Goal: Complete application form

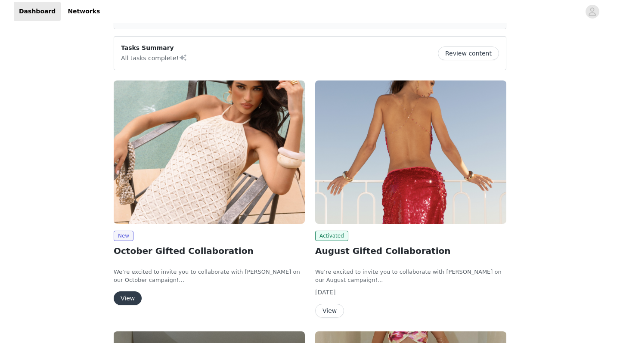
scroll to position [111, 0]
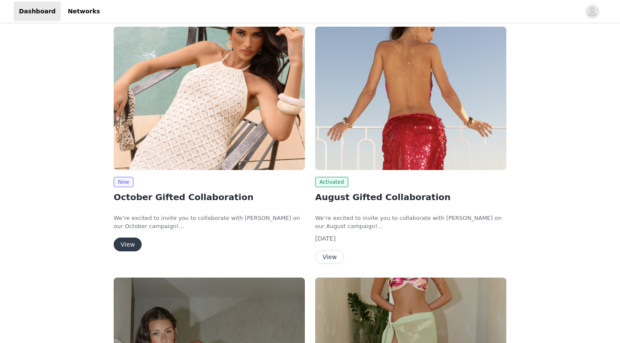
click at [127, 243] on button "View" at bounding box center [128, 245] width 28 height 14
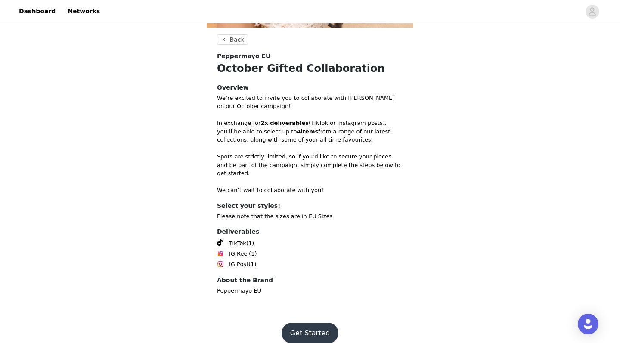
scroll to position [222, 0]
click at [309, 323] on button "Get Started" at bounding box center [309, 333] width 57 height 21
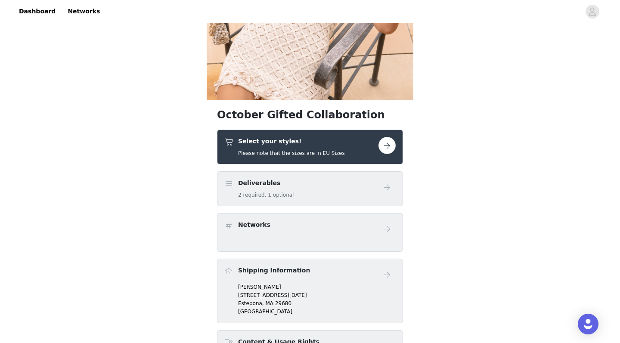
scroll to position [158, 0]
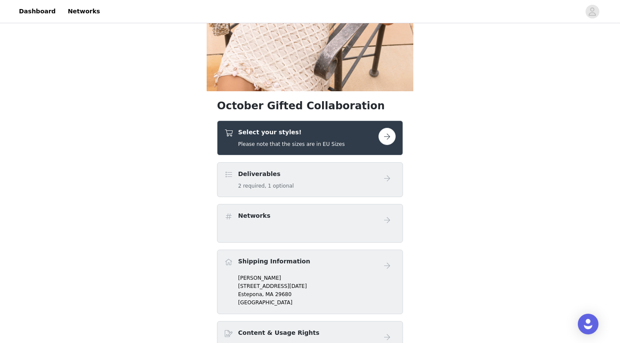
click at [390, 138] on button "button" at bounding box center [386, 136] width 17 height 17
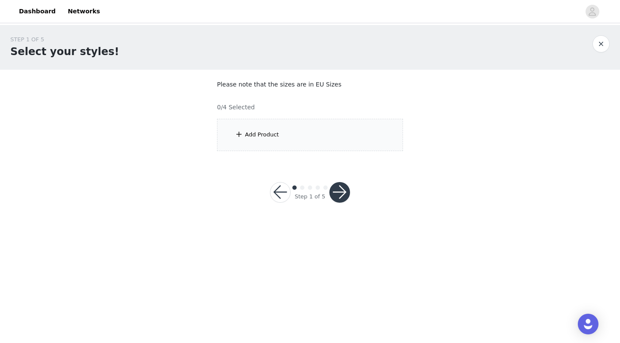
click at [326, 122] on div "Add Product" at bounding box center [310, 135] width 186 height 32
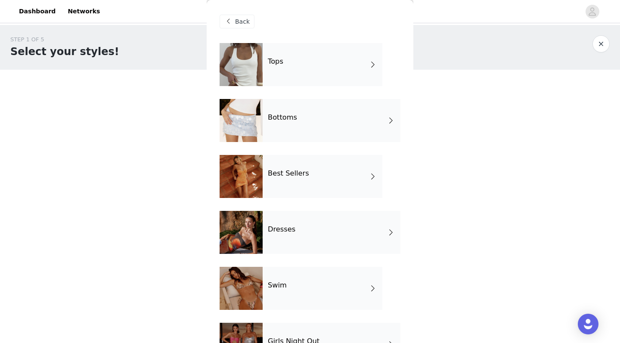
click at [312, 177] on div "Best Sellers" at bounding box center [323, 176] width 120 height 43
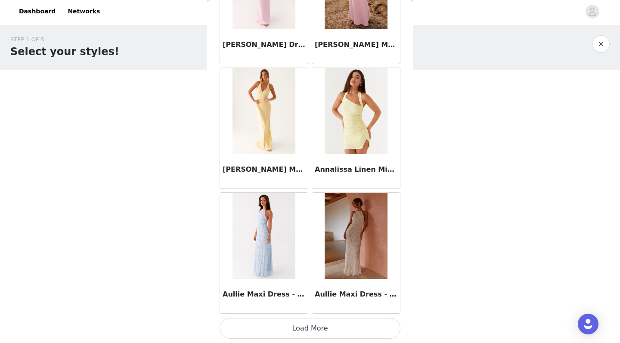
click at [309, 331] on button "Load More" at bounding box center [310, 328] width 181 height 21
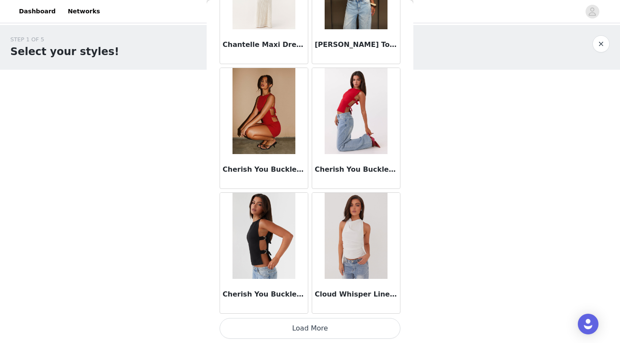
click at [312, 331] on button "Load More" at bounding box center [310, 328] width 181 height 21
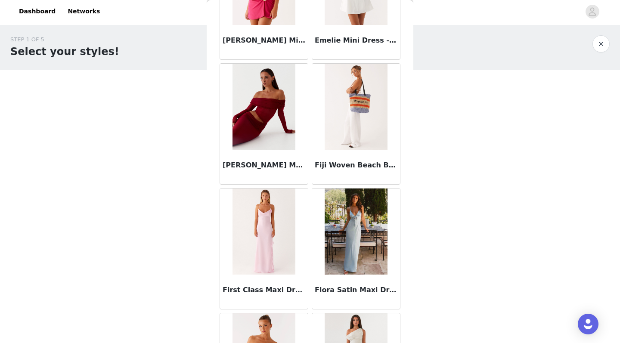
scroll to position [3101, 0]
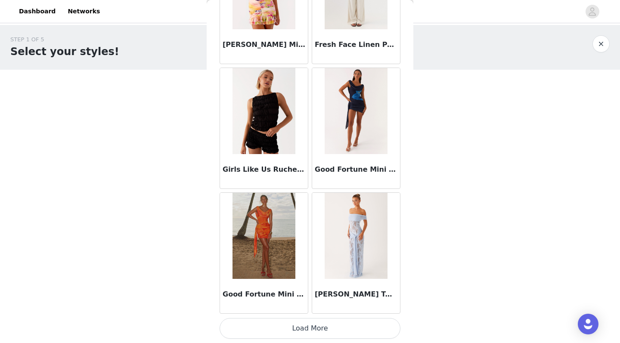
click at [318, 326] on button "Load More" at bounding box center [310, 328] width 181 height 21
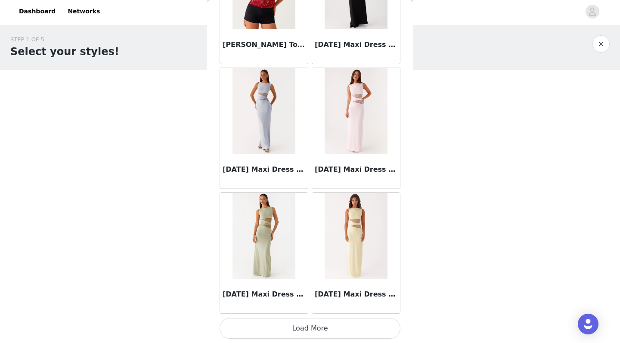
click at [312, 327] on button "Load More" at bounding box center [310, 328] width 181 height 21
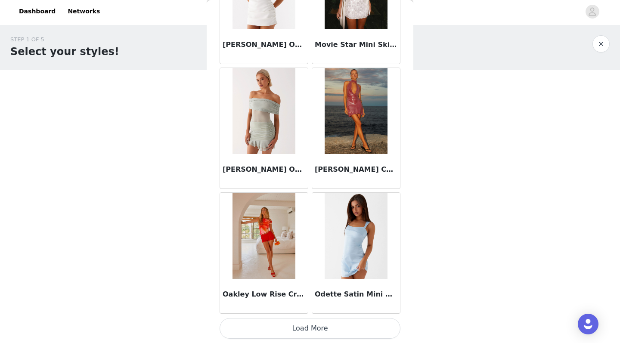
scroll to position [0, 0]
click at [316, 328] on button "Load More" at bounding box center [310, 328] width 181 height 21
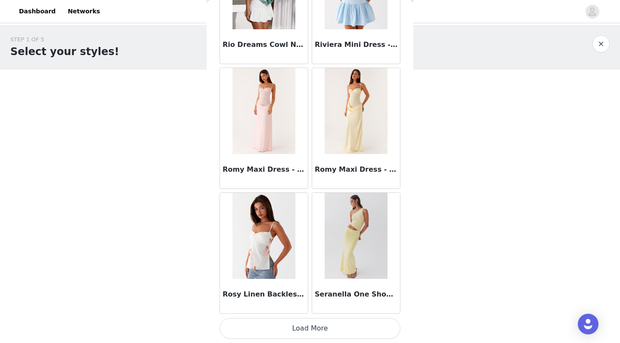
scroll to position [7215, 0]
click at [309, 327] on button "Load More" at bounding box center [310, 328] width 181 height 21
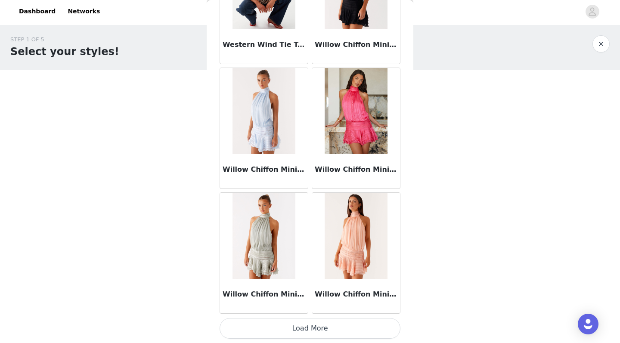
scroll to position [0, 0]
click at [313, 325] on button "Load More" at bounding box center [310, 328] width 181 height 21
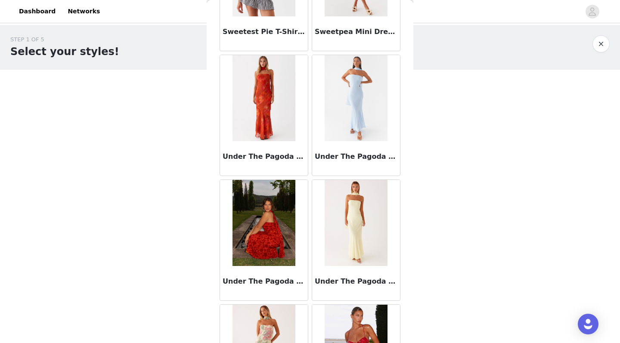
scroll to position [7202, 0]
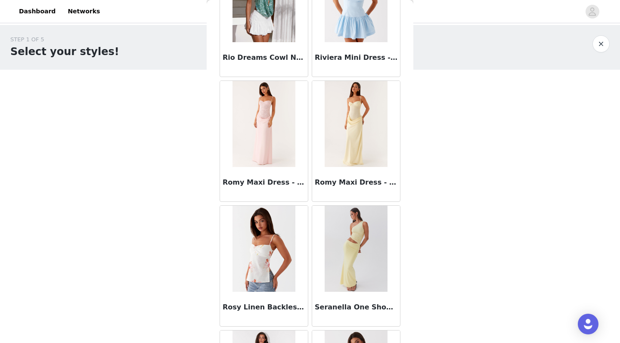
click at [600, 42] on button "button" at bounding box center [600, 43] width 17 height 17
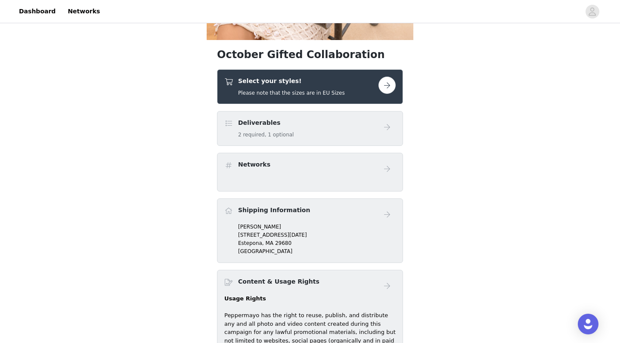
scroll to position [221, 0]
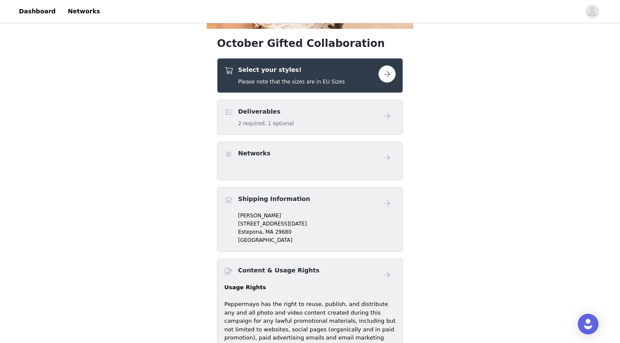
click at [388, 79] on button "button" at bounding box center [386, 73] width 17 height 17
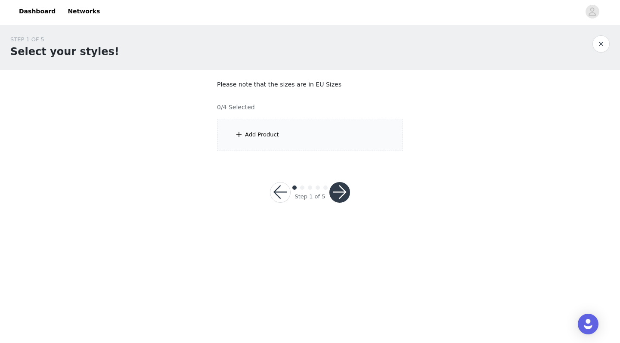
click at [271, 130] on div "Add Product" at bounding box center [310, 135] width 186 height 32
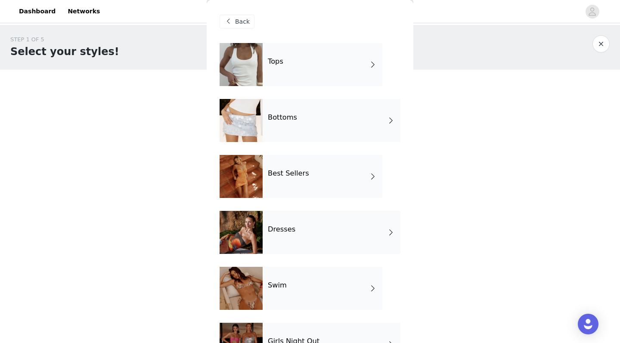
click at [302, 65] on div "Tops" at bounding box center [323, 64] width 120 height 43
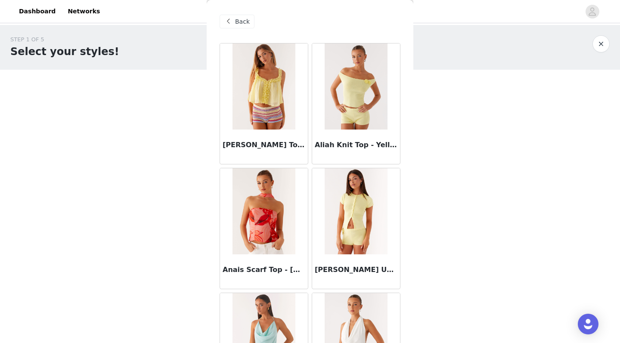
click at [238, 20] on span "Back" at bounding box center [242, 21] width 15 height 9
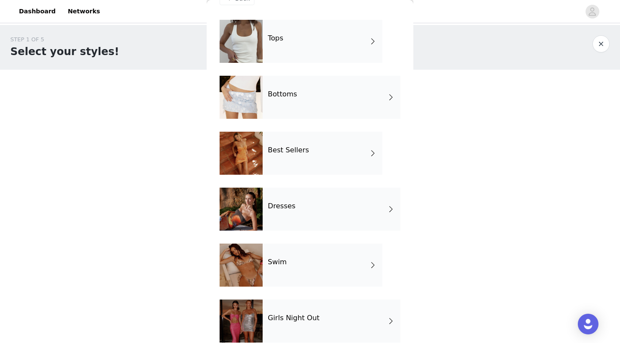
scroll to position [17, 0]
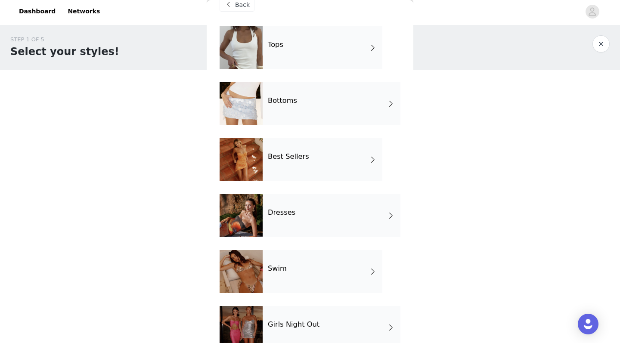
click at [331, 108] on div "Bottoms" at bounding box center [332, 103] width 138 height 43
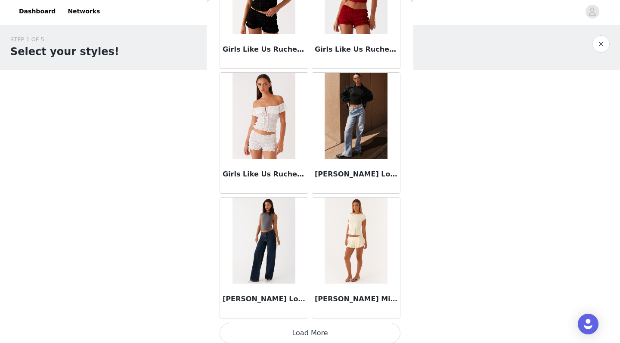
scroll to position [970, 0]
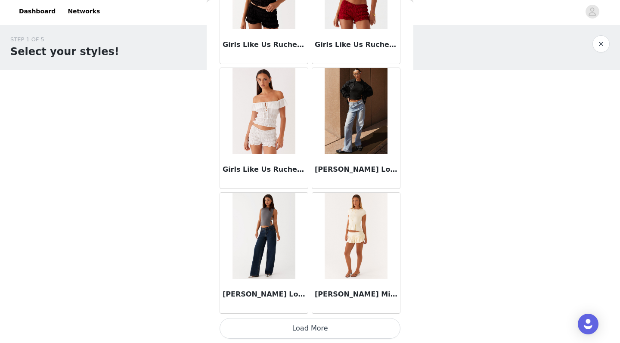
click at [307, 327] on button "Load More" at bounding box center [310, 328] width 181 height 21
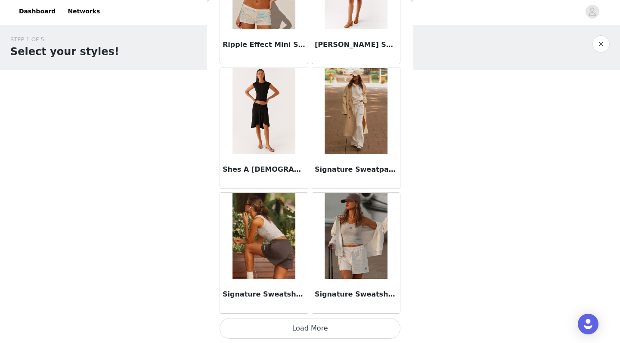
scroll to position [2222, 0]
click at [315, 329] on button "Load More" at bounding box center [310, 328] width 181 height 21
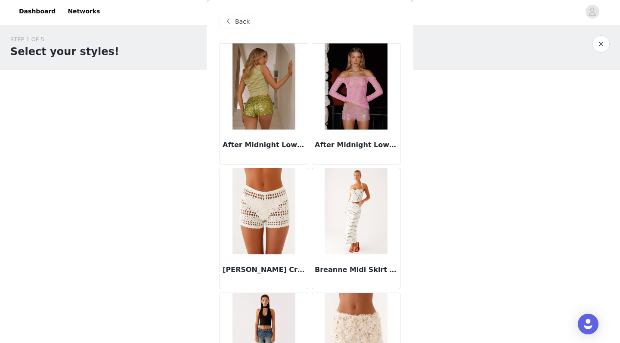
scroll to position [0, 0]
click at [241, 23] on span "Back" at bounding box center [242, 21] width 15 height 9
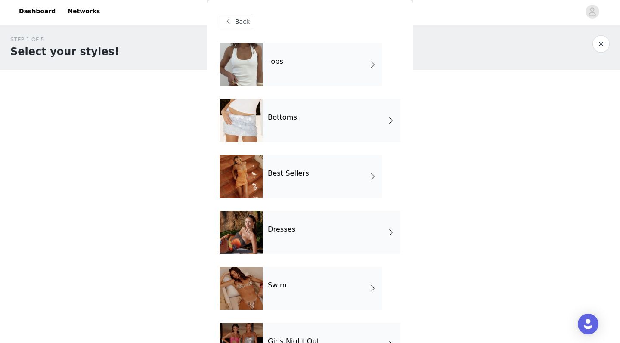
click at [300, 229] on div "Dresses" at bounding box center [332, 232] width 138 height 43
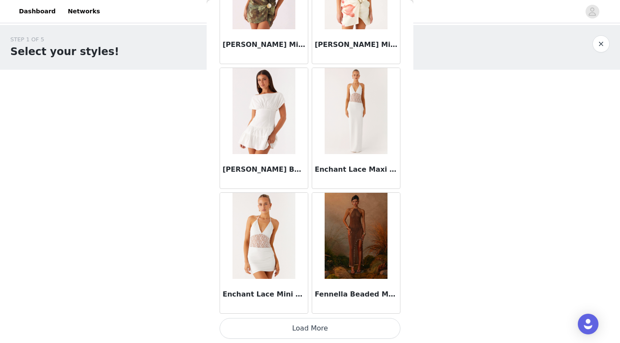
click at [312, 331] on button "Load More" at bounding box center [310, 328] width 181 height 21
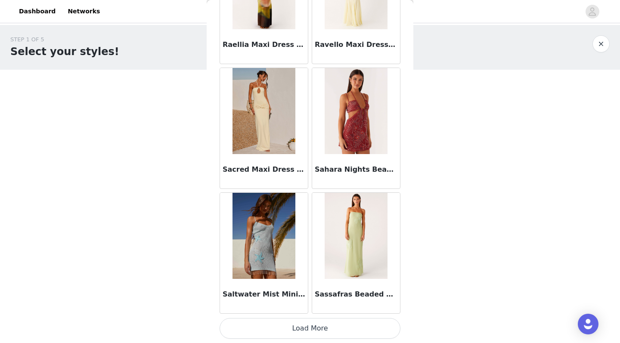
scroll to position [2222, 0]
click at [318, 325] on button "Load More" at bounding box center [310, 328] width 181 height 21
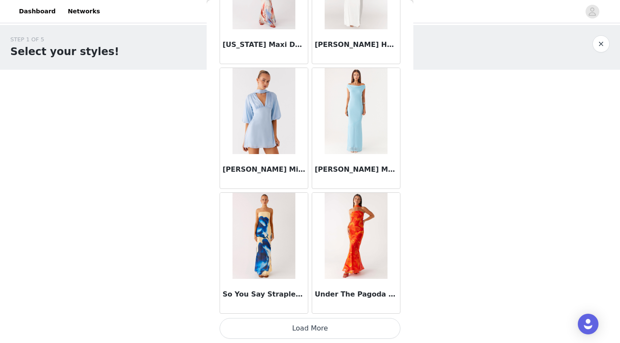
scroll to position [3470, 0]
click at [324, 334] on button "Load More" at bounding box center [310, 328] width 181 height 21
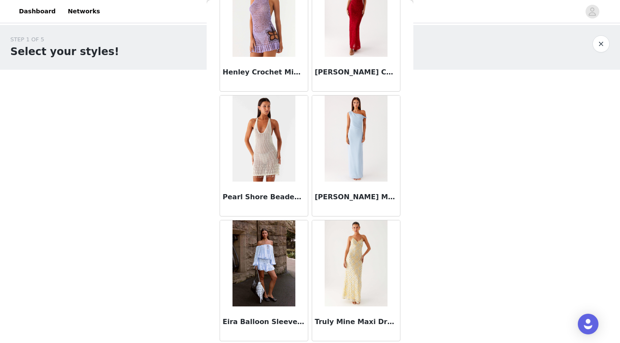
scroll to position [0, 0]
click at [600, 48] on button "button" at bounding box center [600, 43] width 17 height 17
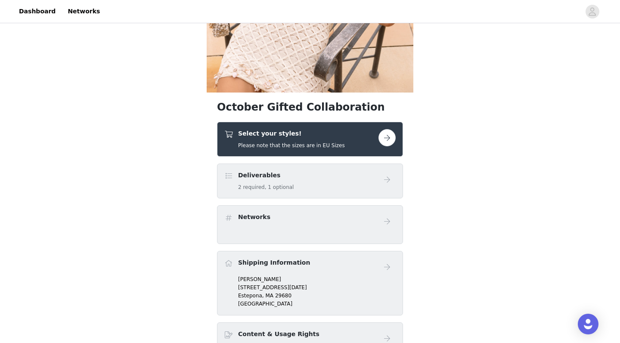
scroll to position [151, 0]
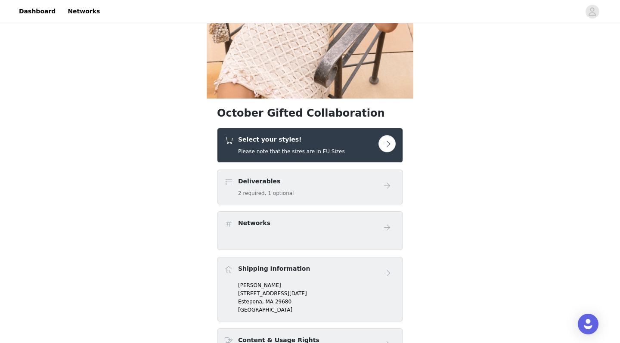
click at [315, 146] on div "Select your styles! Please note that the sizes are in EU Sizes" at bounding box center [291, 145] width 107 height 20
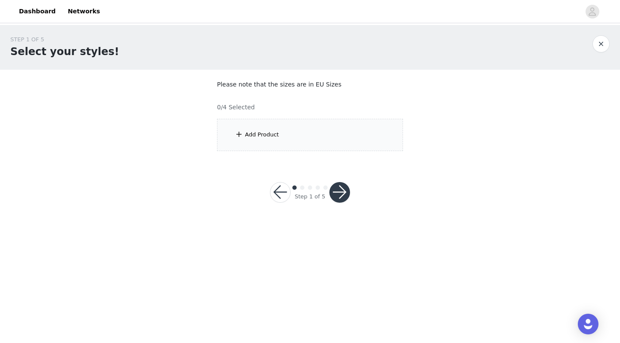
click at [257, 128] on div "Add Product" at bounding box center [310, 135] width 186 height 32
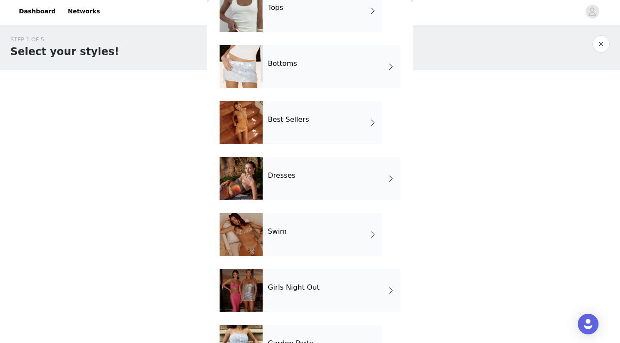
scroll to position [85, 0]
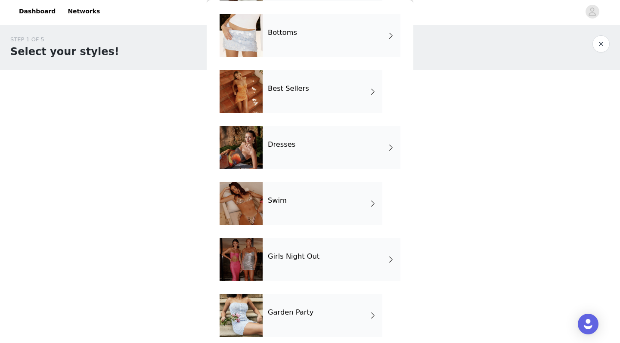
click at [296, 216] on div "Swim" at bounding box center [323, 203] width 120 height 43
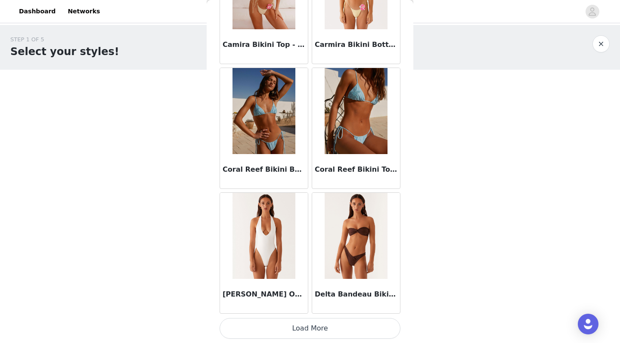
scroll to position [0, 0]
click at [300, 331] on button "Load More" at bounding box center [310, 328] width 181 height 21
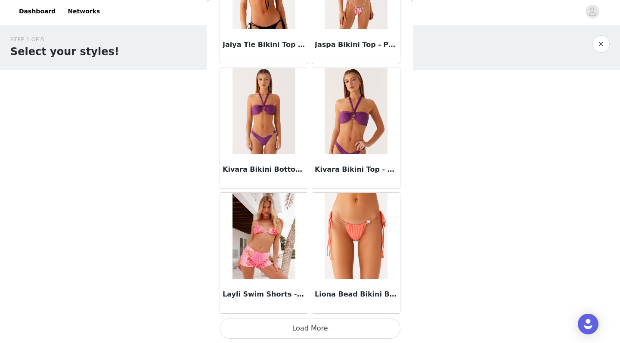
click at [313, 327] on button "Load More" at bounding box center [310, 328] width 181 height 21
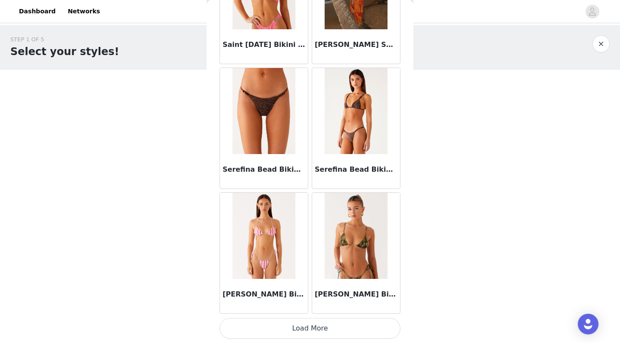
click at [308, 333] on button "Load More" at bounding box center [310, 328] width 181 height 21
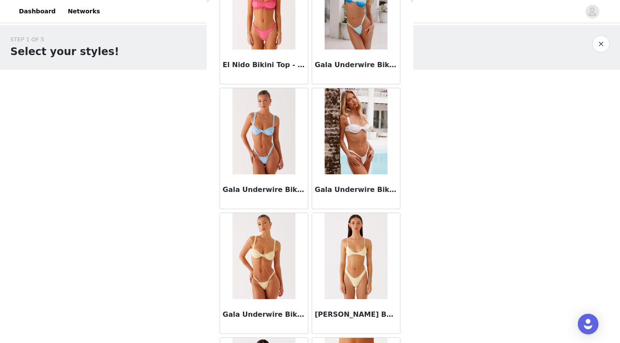
scroll to position [0, 0]
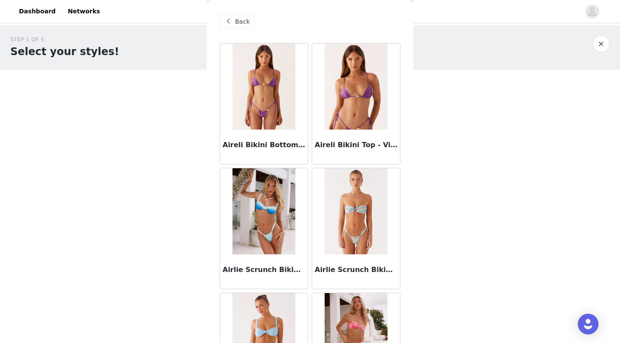
click at [241, 19] on span "Back" at bounding box center [242, 21] width 15 height 9
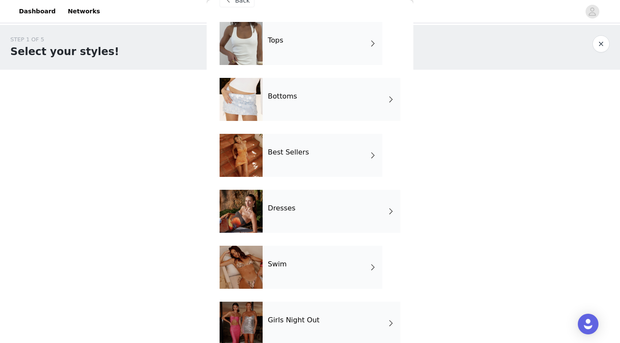
scroll to position [59, 0]
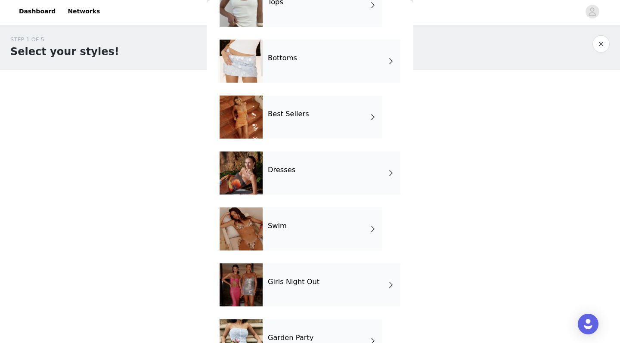
click at [295, 288] on div "Girls Night Out" at bounding box center [332, 284] width 138 height 43
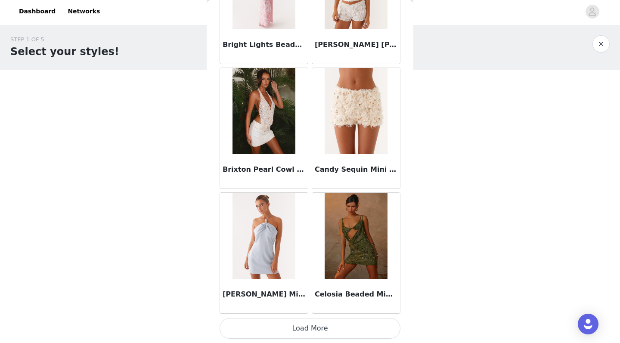
scroll to position [974, 0]
click at [316, 332] on button "Load More" at bounding box center [310, 328] width 181 height 21
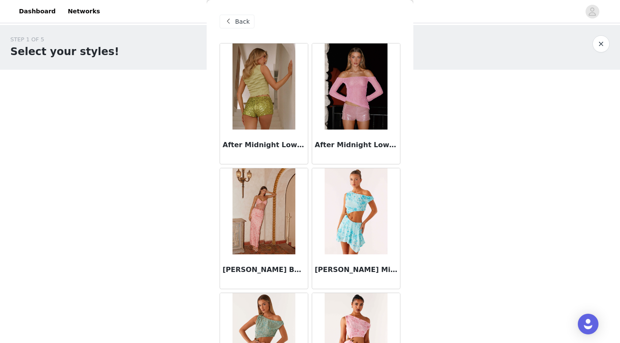
scroll to position [0, 0]
click at [241, 24] on span "Back" at bounding box center [242, 21] width 15 height 9
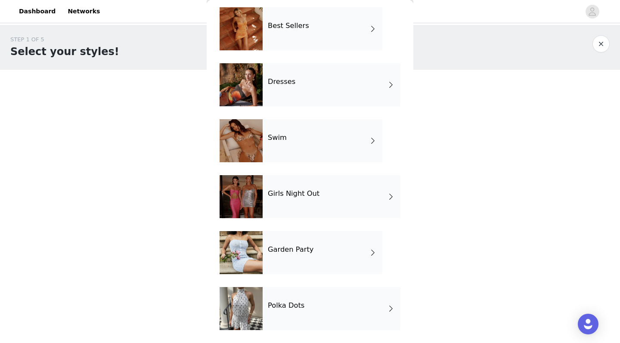
scroll to position [148, 0]
click at [308, 254] on div "Garden Party" at bounding box center [323, 252] width 120 height 43
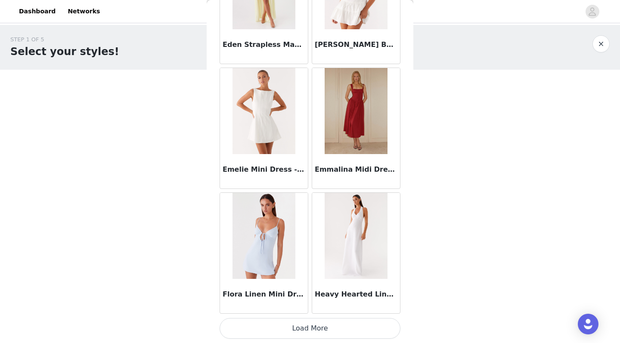
scroll to position [974, 0]
click at [319, 333] on button "Load More" at bounding box center [310, 328] width 181 height 21
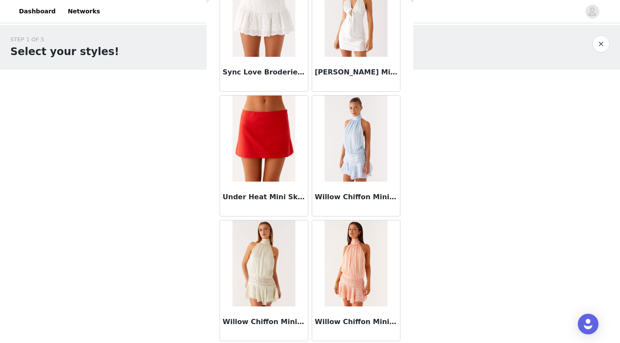
scroll to position [0, 0]
click at [600, 46] on button "button" at bounding box center [600, 43] width 17 height 17
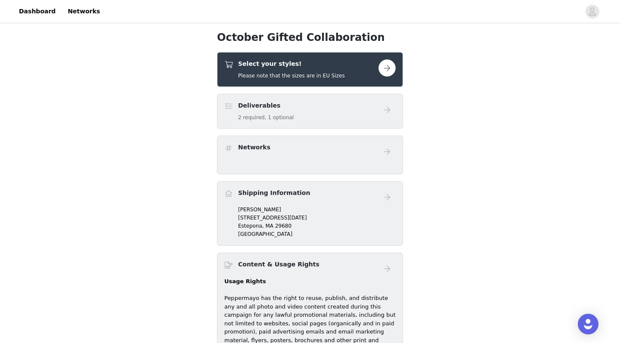
scroll to position [228, 0]
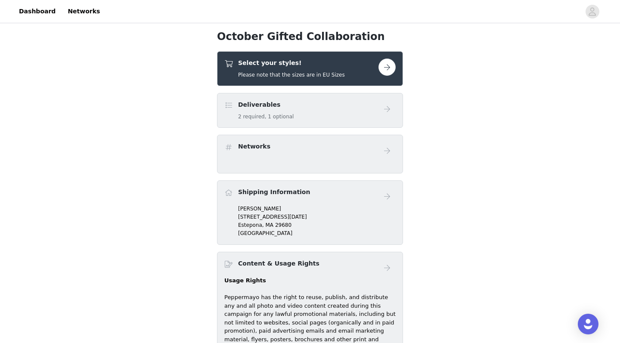
click at [392, 60] on button "button" at bounding box center [386, 67] width 17 height 17
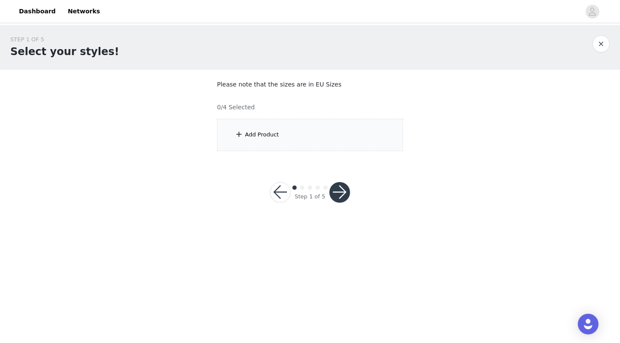
click at [264, 130] on div "Add Product" at bounding box center [310, 135] width 186 height 32
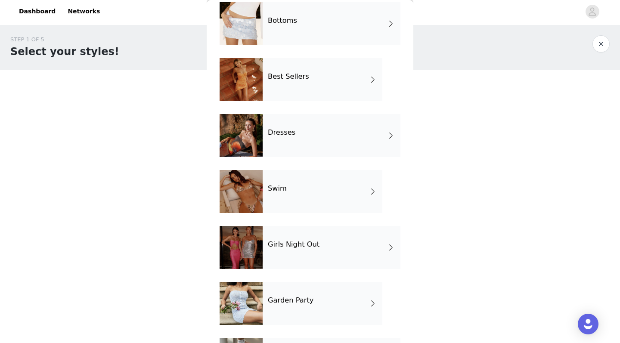
scroll to position [99, 0]
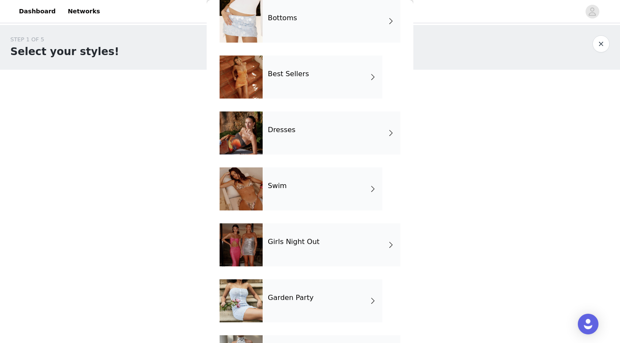
click at [336, 131] on div "Dresses" at bounding box center [332, 132] width 138 height 43
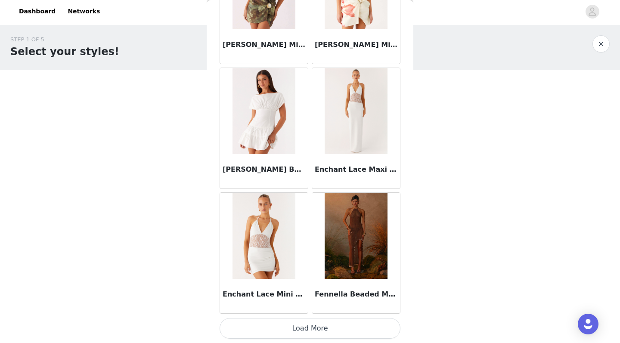
scroll to position [974, 0]
click at [336, 131] on img at bounding box center [356, 111] width 62 height 86
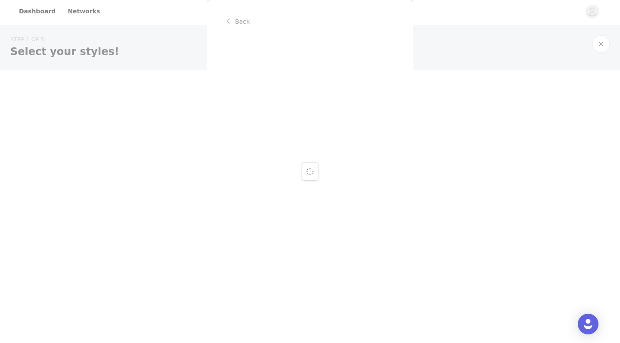
scroll to position [0, 0]
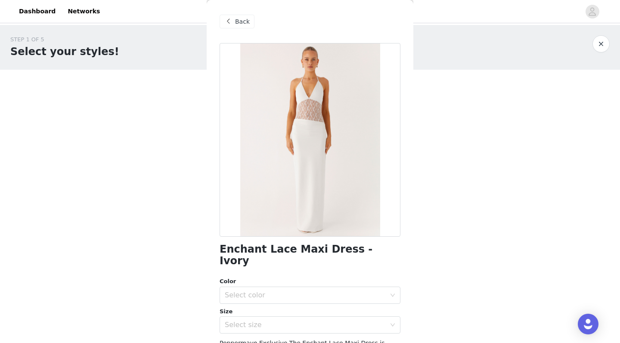
click at [233, 24] on span at bounding box center [228, 21] width 10 height 10
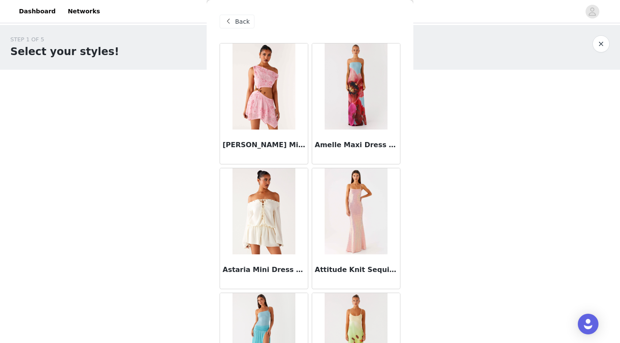
click at [233, 24] on span at bounding box center [228, 21] width 10 height 10
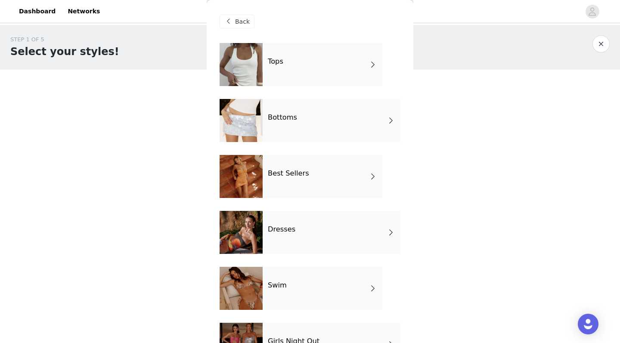
click at [315, 65] on div "Tops" at bounding box center [323, 64] width 120 height 43
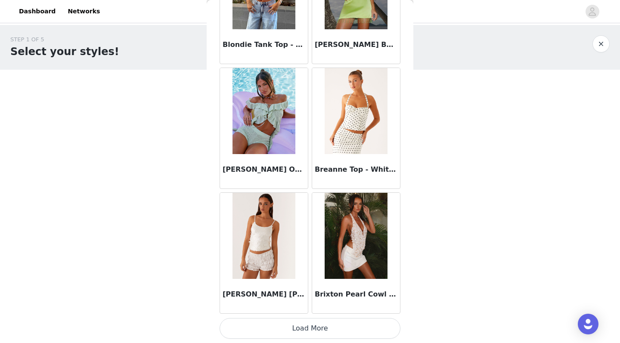
click at [286, 329] on button "Load More" at bounding box center [310, 328] width 181 height 21
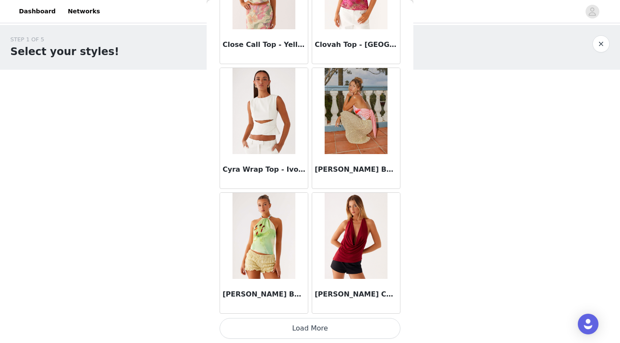
click at [327, 326] on button "Load More" at bounding box center [310, 328] width 181 height 21
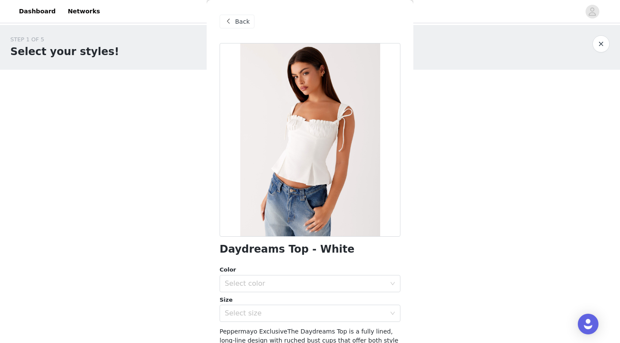
scroll to position [0, 0]
click at [240, 18] on span "Back" at bounding box center [242, 21] width 15 height 9
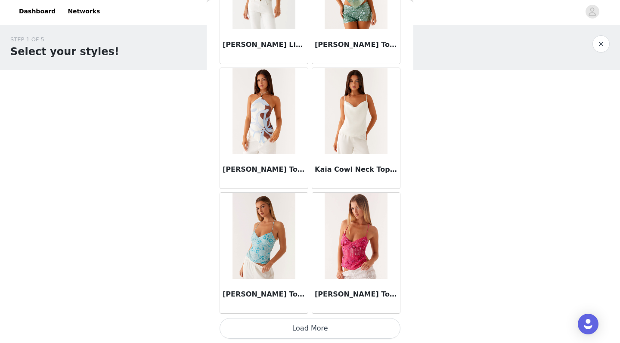
click at [320, 328] on button "Load More" at bounding box center [310, 328] width 181 height 21
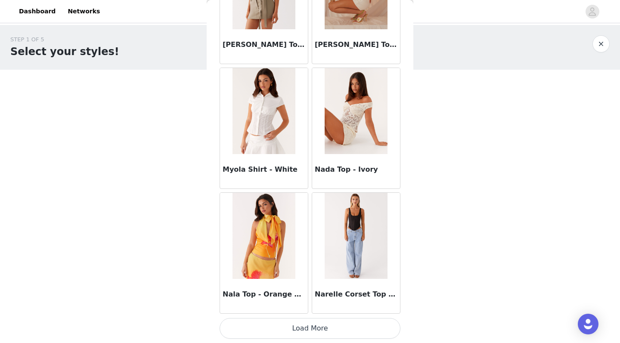
scroll to position [4719, 0]
click at [326, 331] on button "Load More" at bounding box center [310, 328] width 181 height 21
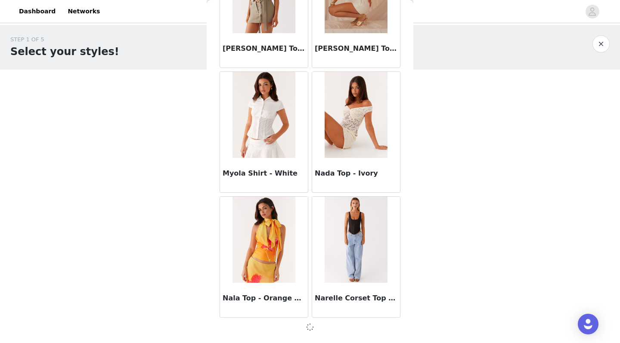
scroll to position [4715, 0]
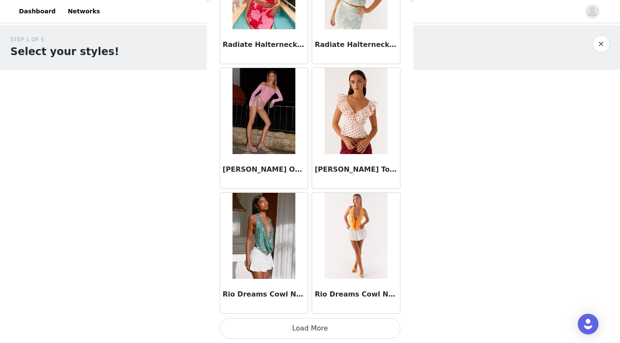
click at [319, 328] on button "Load More" at bounding box center [310, 328] width 181 height 21
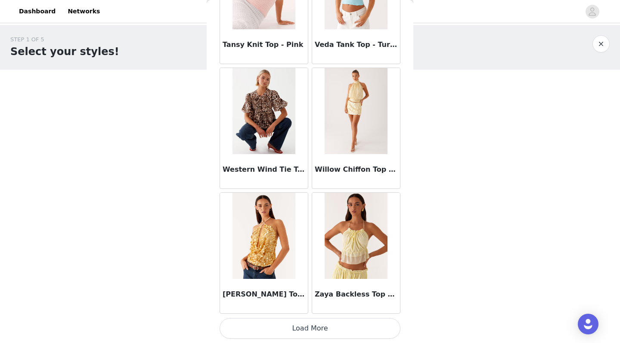
scroll to position [7215, 0]
click at [316, 328] on button "Load More" at bounding box center [310, 328] width 181 height 21
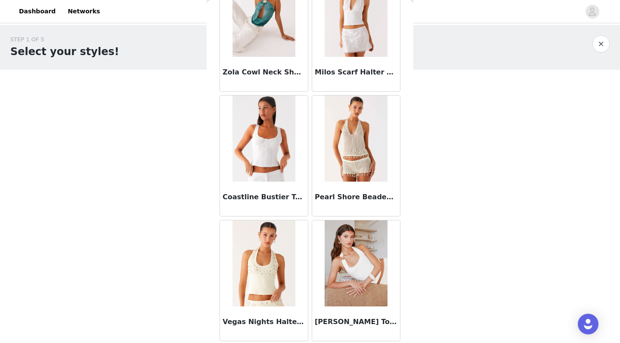
scroll to position [7562, 0]
click at [605, 42] on button "button" at bounding box center [600, 43] width 17 height 17
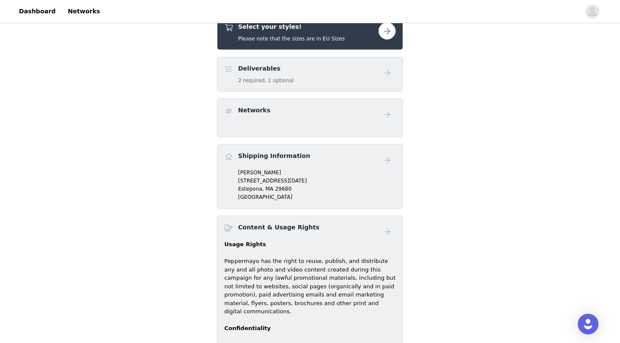
scroll to position [203, 0]
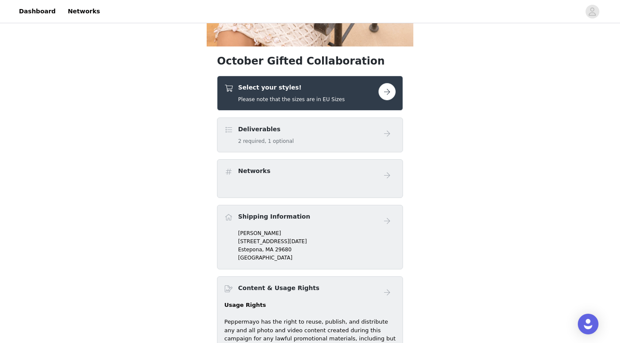
click at [325, 131] on div "Deliverables 2 required, 1 optional" at bounding box center [301, 135] width 154 height 20
click at [391, 97] on button "button" at bounding box center [386, 91] width 17 height 17
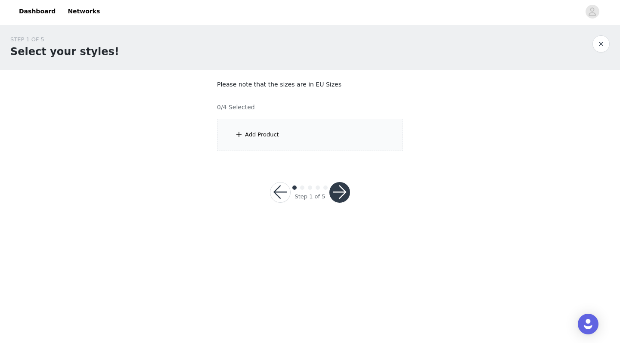
click at [294, 135] on div "Add Product" at bounding box center [310, 135] width 186 height 32
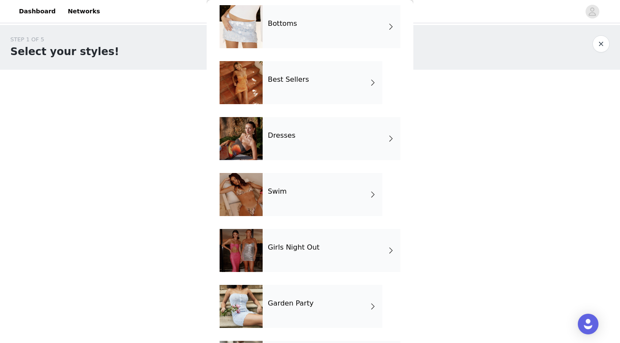
scroll to position [96, 0]
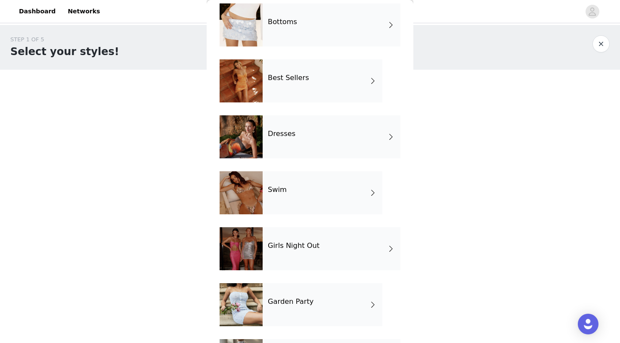
click at [374, 83] on span at bounding box center [372, 81] width 9 height 10
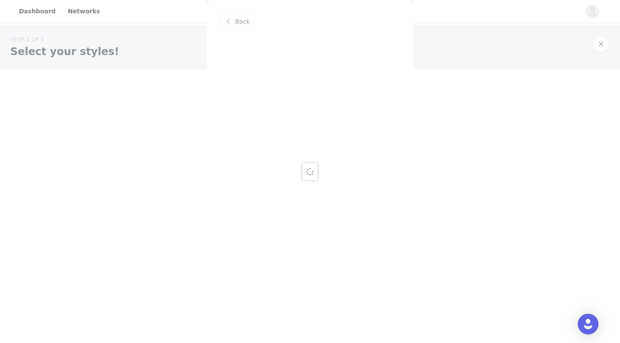
scroll to position [0, 0]
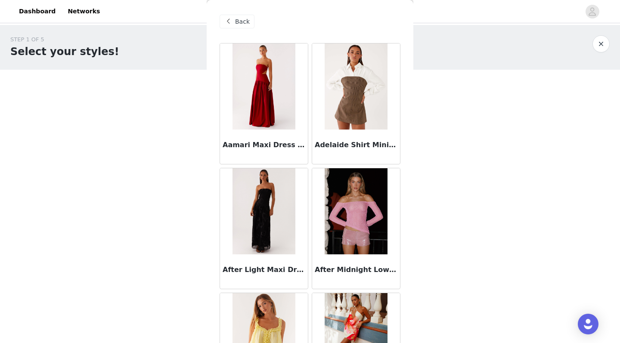
click at [353, 90] on img at bounding box center [356, 86] width 62 height 86
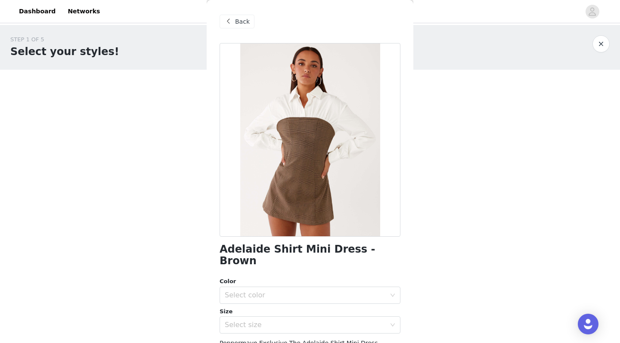
click at [241, 19] on span "Back" at bounding box center [242, 21] width 15 height 9
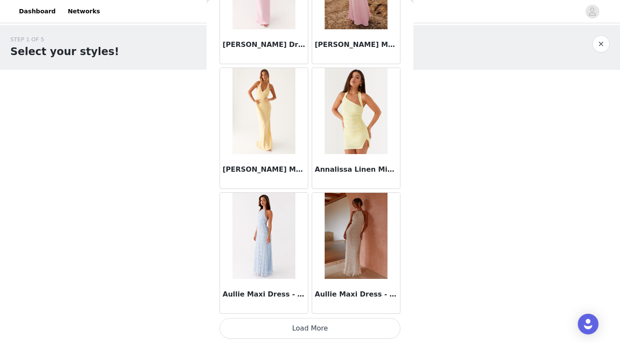
click at [312, 331] on button "Load More" at bounding box center [310, 328] width 181 height 21
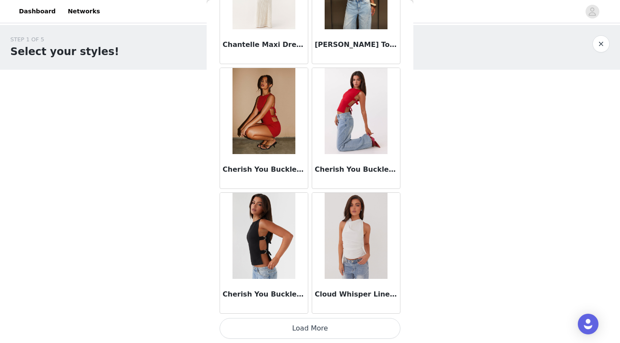
click at [321, 325] on button "Load More" at bounding box center [310, 328] width 181 height 21
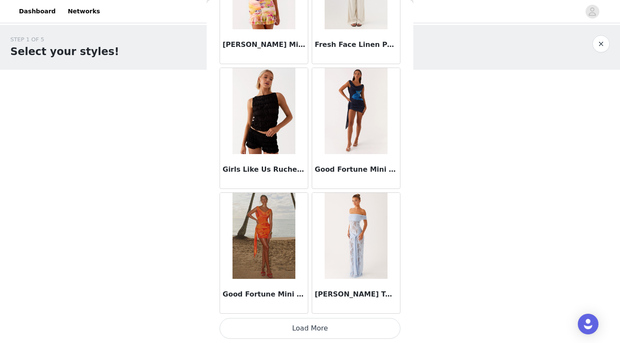
scroll to position [3470, 0]
click at [317, 326] on button "Load More" at bounding box center [310, 328] width 181 height 21
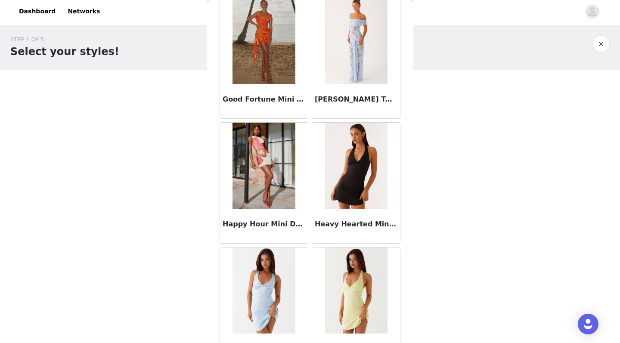
scroll to position [3666, 0]
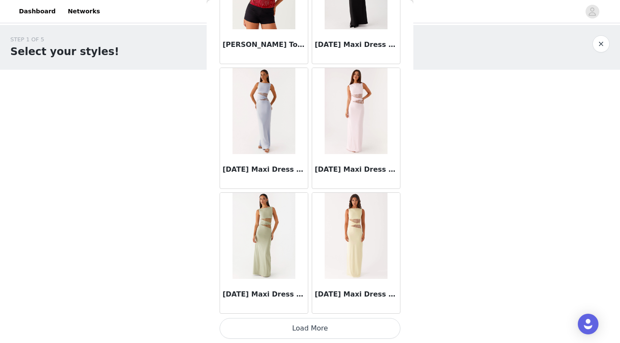
click at [317, 331] on button "Load More" at bounding box center [310, 328] width 181 height 21
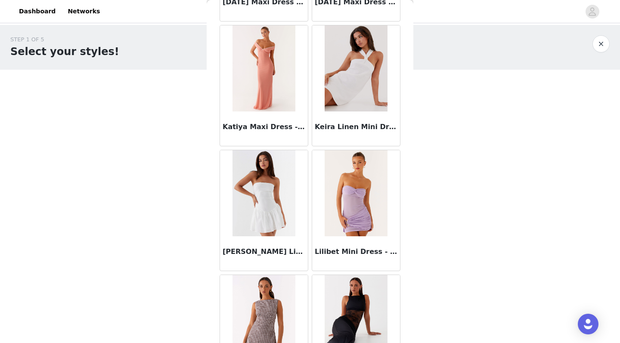
scroll to position [5006, 0]
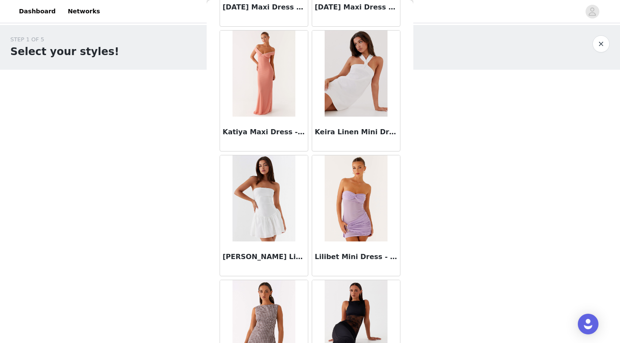
click at [349, 80] on img at bounding box center [356, 74] width 62 height 86
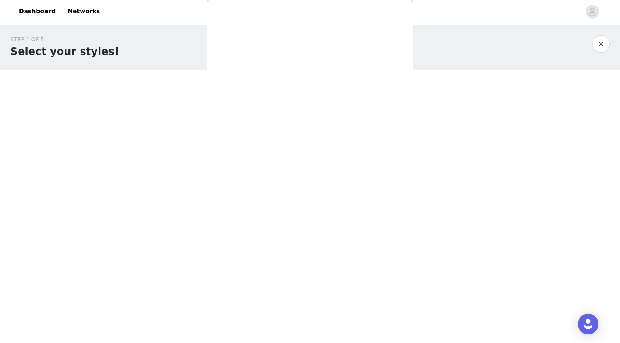
scroll to position [0, 0]
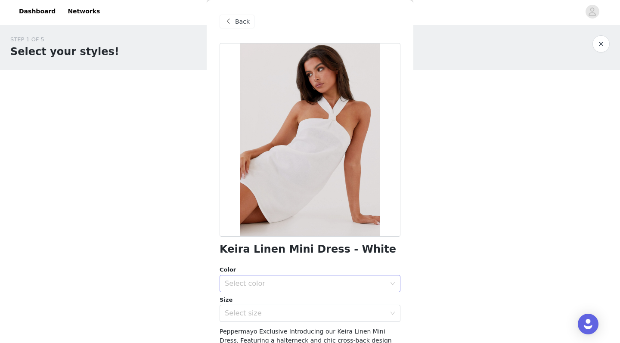
click at [270, 281] on div "Select color" at bounding box center [305, 283] width 161 height 9
click at [257, 301] on li "White" at bounding box center [310, 302] width 181 height 14
click at [253, 315] on div "Select size" at bounding box center [305, 313] width 161 height 9
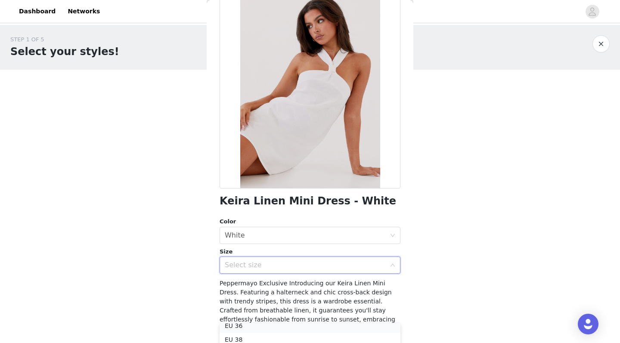
scroll to position [34, 0]
click at [240, 329] on li "EU 36" at bounding box center [310, 326] width 181 height 14
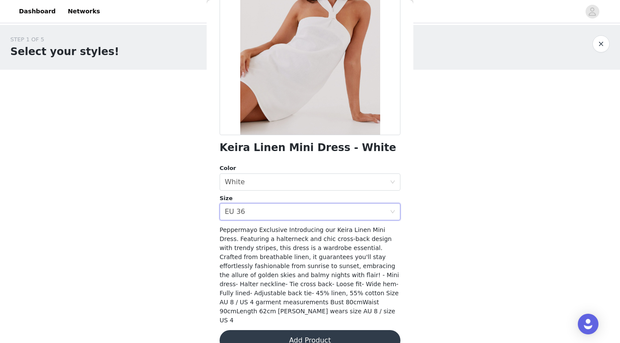
scroll to position [101, 0]
click at [309, 331] on button "Add Product" at bounding box center [310, 341] width 181 height 21
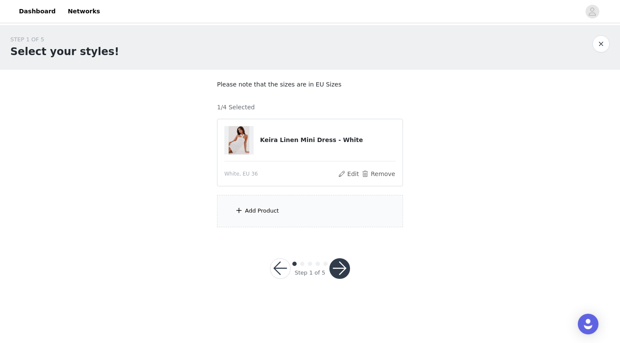
click at [312, 217] on div "Add Product" at bounding box center [310, 211] width 186 height 32
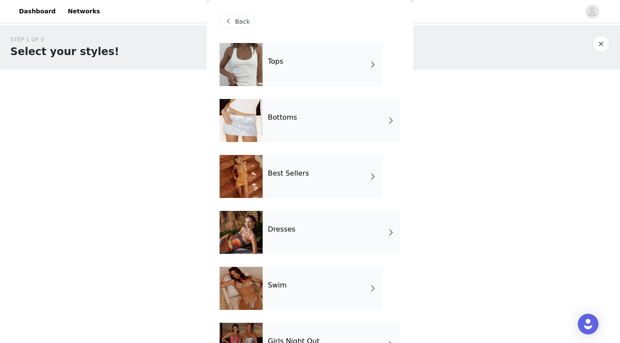
click at [312, 171] on div "Best Sellers" at bounding box center [323, 176] width 120 height 43
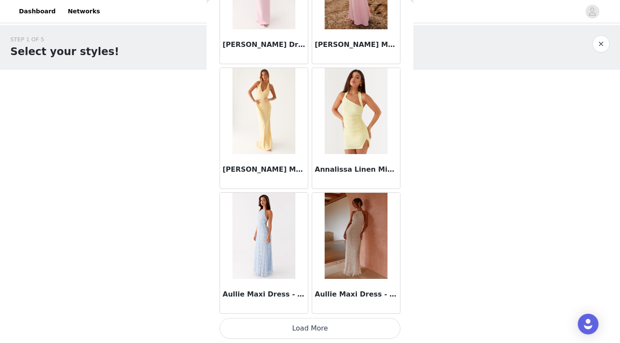
scroll to position [0, 0]
click at [298, 324] on button "Load More" at bounding box center [310, 328] width 181 height 21
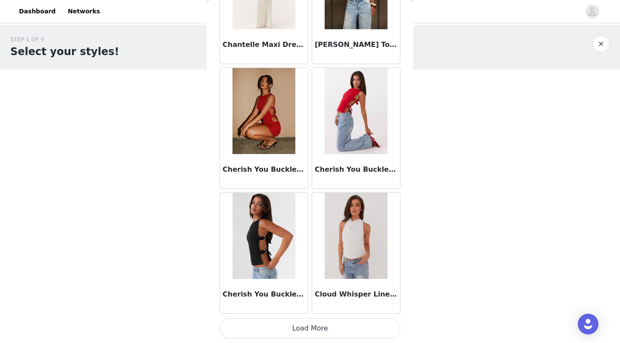
click at [309, 328] on button "Load More" at bounding box center [310, 328] width 181 height 21
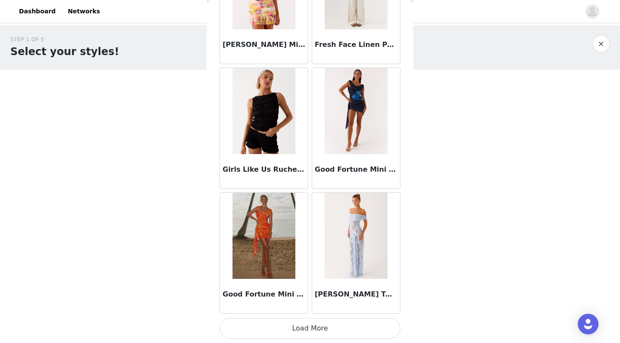
scroll to position [0, 0]
click at [325, 325] on button "Load More" at bounding box center [310, 328] width 181 height 21
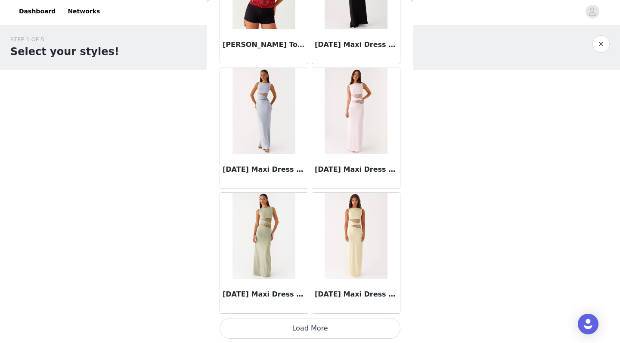
click at [307, 324] on button "Load More" at bounding box center [310, 328] width 181 height 21
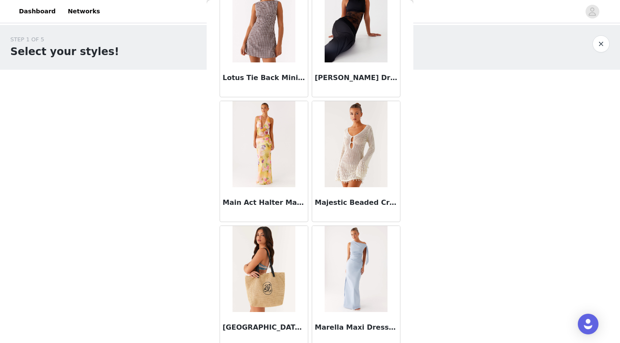
scroll to position [5310, 0]
click at [359, 153] on img at bounding box center [356, 144] width 62 height 86
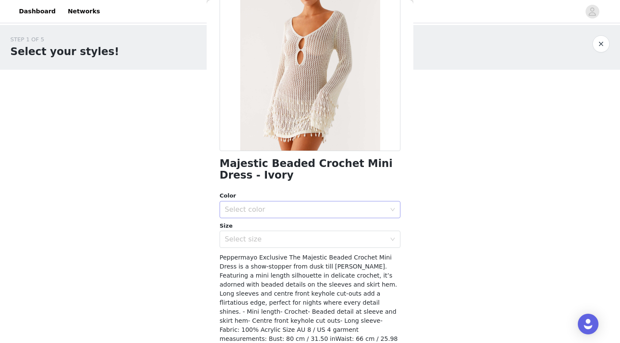
scroll to position [95, 0]
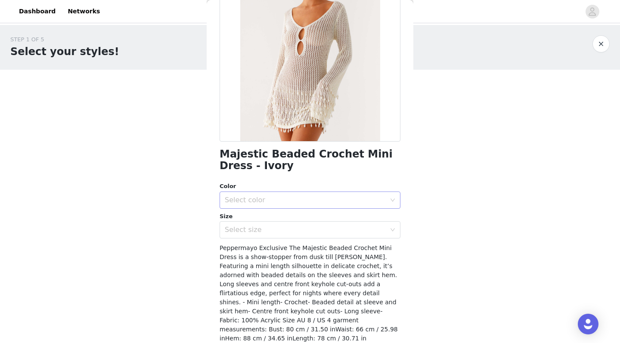
click at [293, 204] on div "Select color" at bounding box center [307, 200] width 165 height 16
click at [270, 219] on li "Ivory" at bounding box center [310, 219] width 181 height 14
click at [266, 229] on div "Select size" at bounding box center [305, 230] width 161 height 9
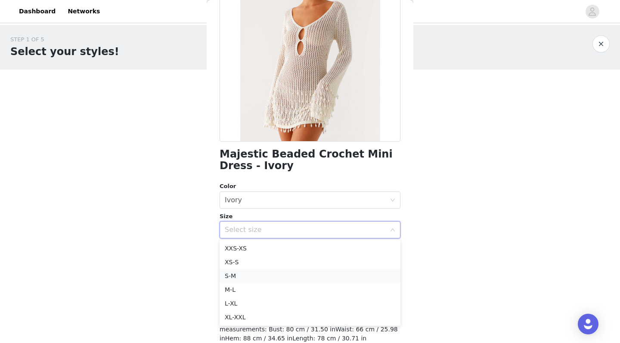
click at [244, 275] on li "S-M" at bounding box center [310, 276] width 181 height 14
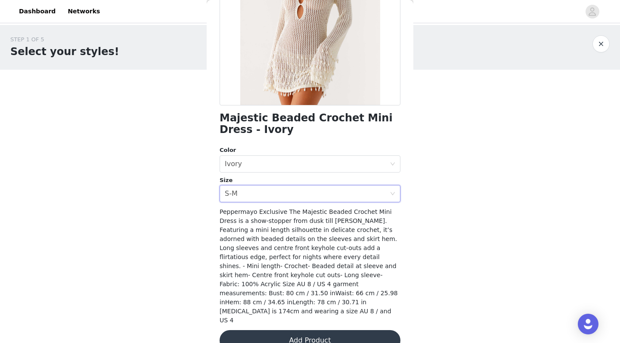
scroll to position [131, 0]
click at [295, 331] on button "Add Product" at bounding box center [310, 341] width 181 height 21
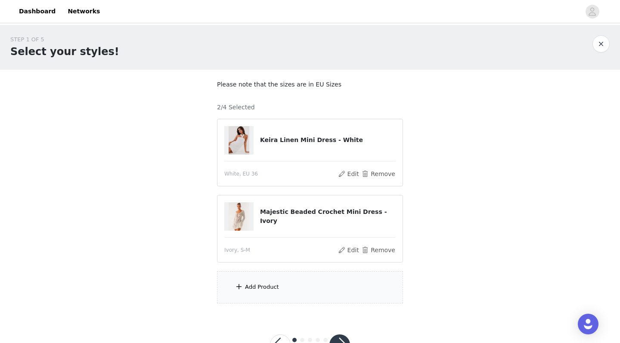
click at [280, 281] on div "Add Product" at bounding box center [310, 287] width 186 height 32
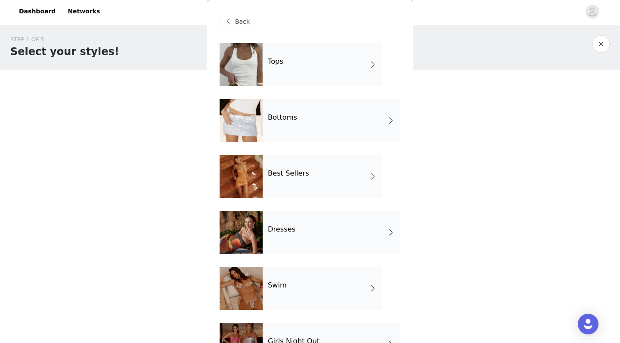
click at [315, 174] on div "Best Sellers" at bounding box center [323, 176] width 120 height 43
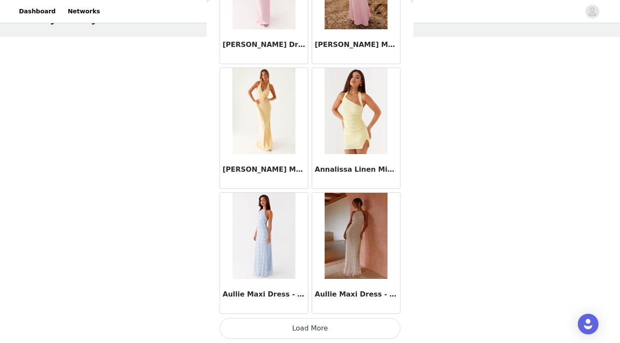
scroll to position [32, 0]
click at [303, 329] on button "Load More" at bounding box center [310, 328] width 181 height 21
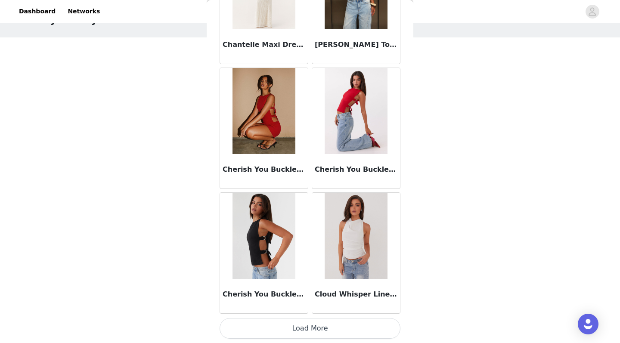
click at [308, 329] on button "Load More" at bounding box center [310, 328] width 181 height 21
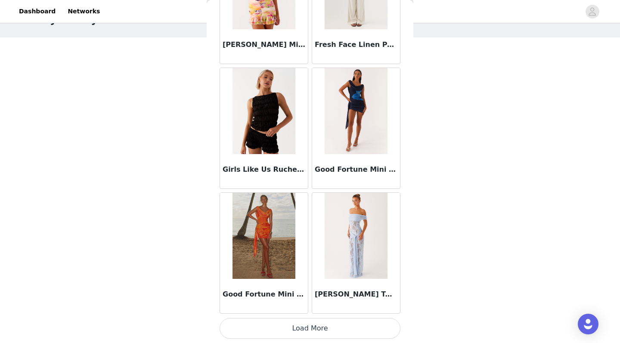
scroll to position [3470, 0]
click at [318, 329] on button "Load More" at bounding box center [310, 328] width 181 height 21
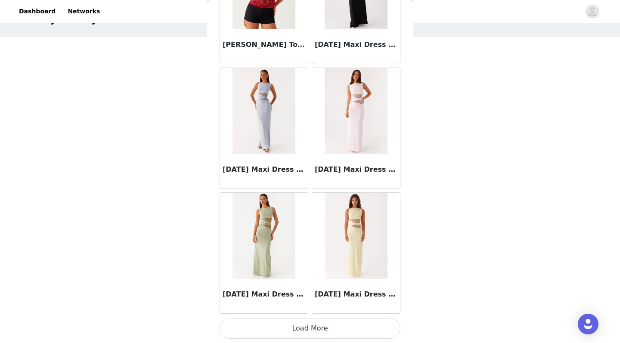
scroll to position [32, 0]
click at [319, 323] on button "Load More" at bounding box center [310, 328] width 181 height 21
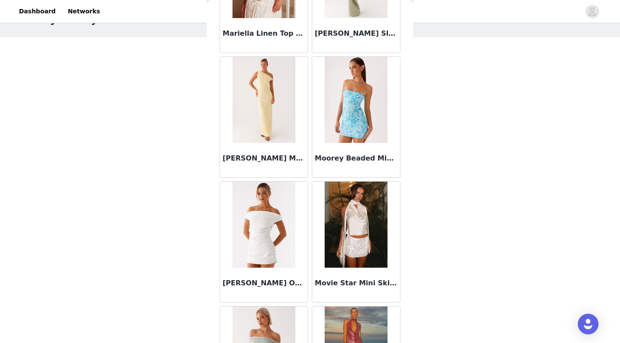
scroll to position [5734, 0]
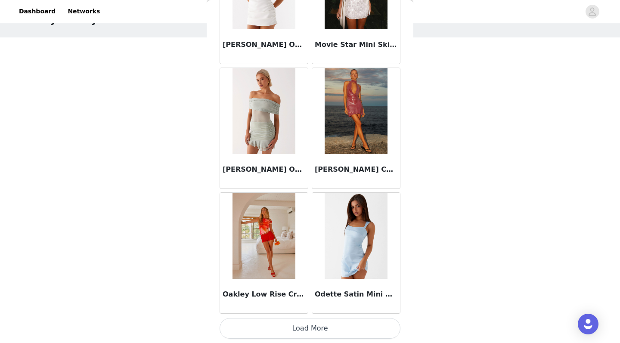
click at [315, 335] on button "Load More" at bounding box center [310, 328] width 181 height 21
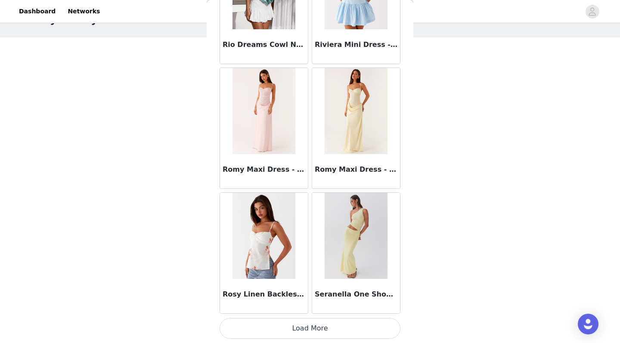
scroll to position [7215, 0]
click at [320, 330] on button "Load More" at bounding box center [310, 328] width 181 height 21
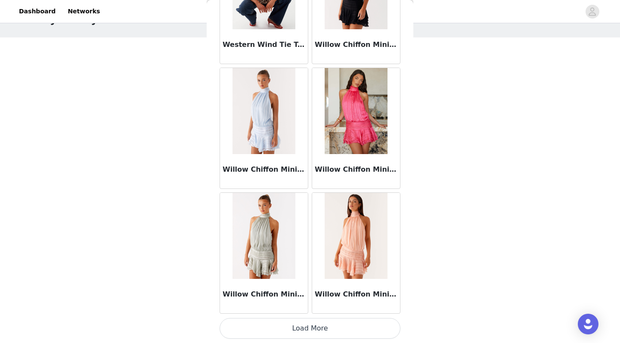
scroll to position [8463, 0]
click at [323, 328] on button "Load More" at bounding box center [310, 328] width 181 height 21
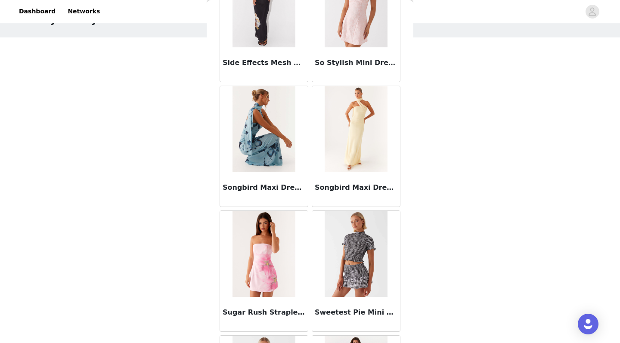
scroll to position [7574, 0]
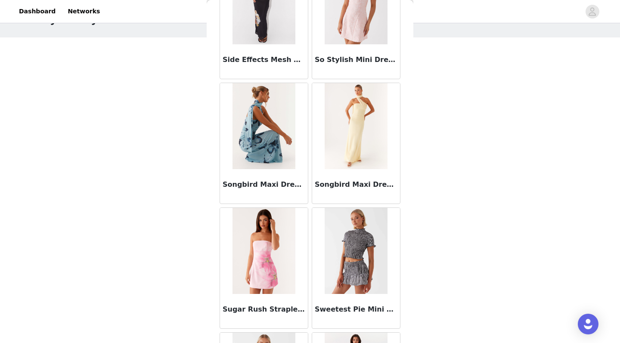
click at [359, 121] on img at bounding box center [356, 126] width 62 height 86
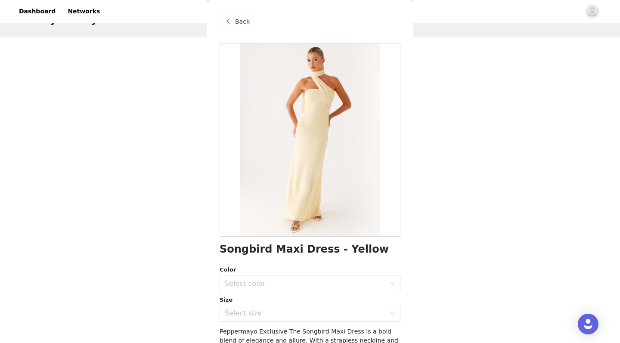
scroll to position [0, 0]
click at [236, 22] on span "Back" at bounding box center [242, 21] width 15 height 9
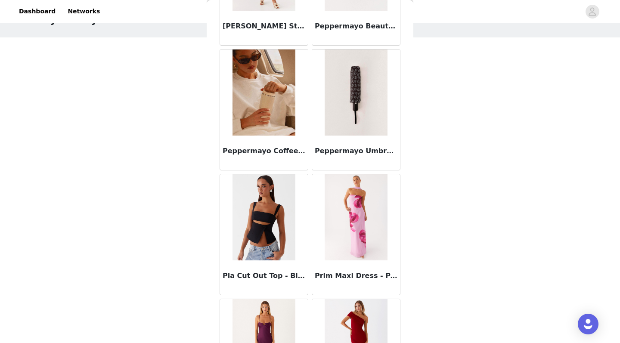
scroll to position [6732, 0]
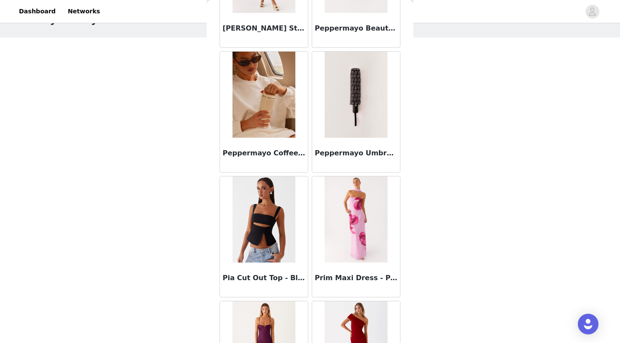
click at [271, 108] on img at bounding box center [263, 95] width 62 height 86
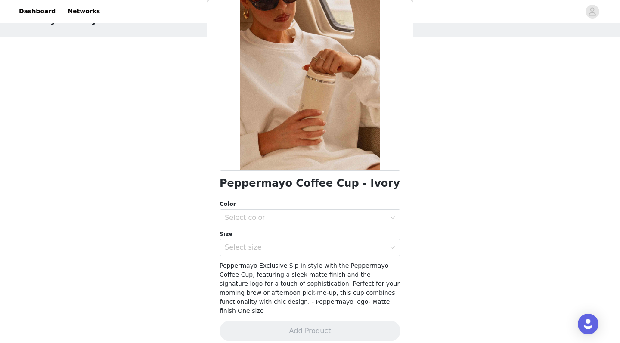
scroll to position [65, 0]
click at [317, 109] on div at bounding box center [310, 75] width 181 height 194
click at [332, 187] on h1 "Peppermayo Coffee Cup - Ivory" at bounding box center [310, 185] width 180 height 12
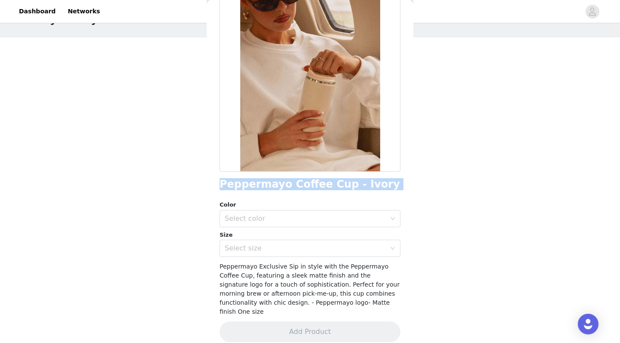
copy div "Peppermayo Coffee Cup - Ivory"
click at [290, 222] on div "Select color" at bounding box center [305, 218] width 161 height 9
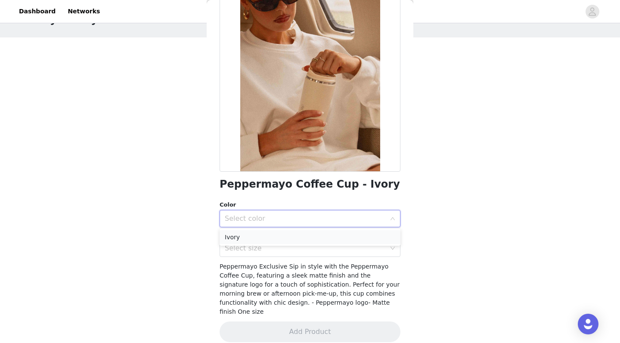
click at [263, 234] on li "Ivory" at bounding box center [310, 237] width 181 height 14
click at [261, 247] on div "Select size" at bounding box center [305, 248] width 161 height 9
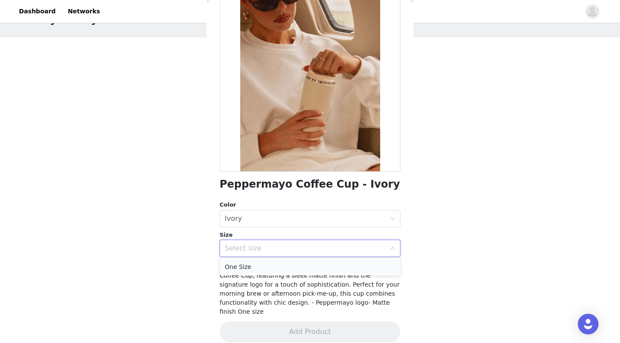
click at [250, 266] on li "One Size" at bounding box center [310, 267] width 181 height 14
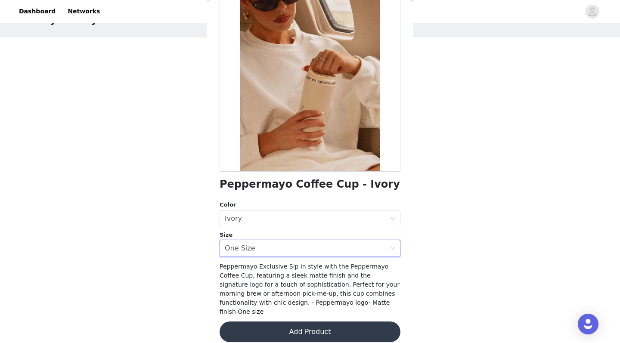
click at [308, 328] on button "Add Product" at bounding box center [310, 332] width 181 height 21
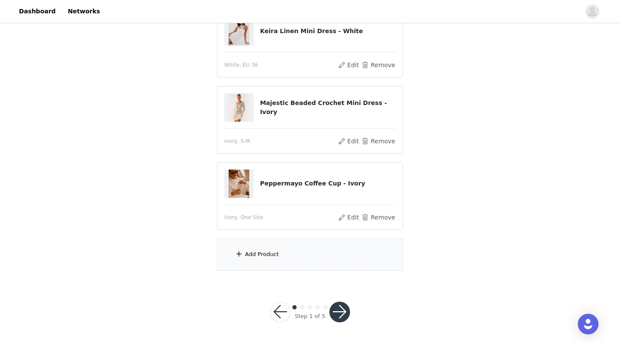
scroll to position [108, 0]
click at [264, 255] on div "Add Product" at bounding box center [262, 254] width 34 height 9
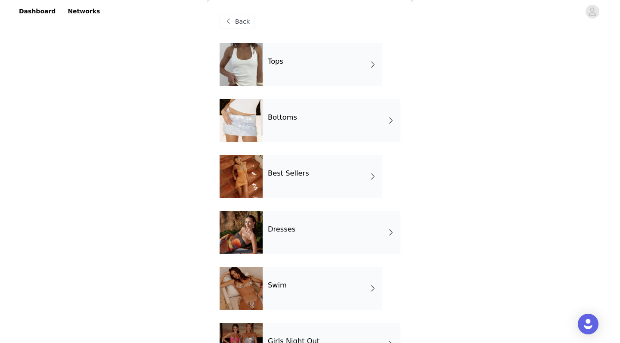
click at [296, 179] on div "Best Sellers" at bounding box center [323, 176] width 120 height 43
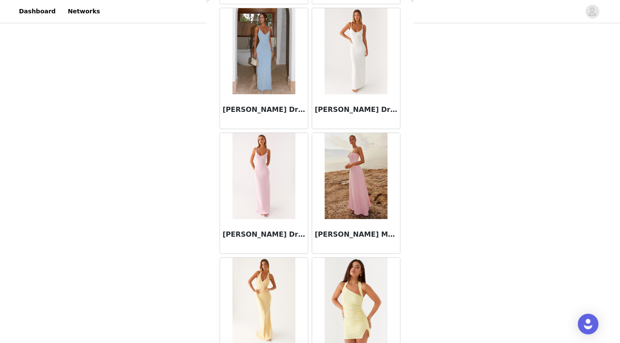
scroll to position [783, 0]
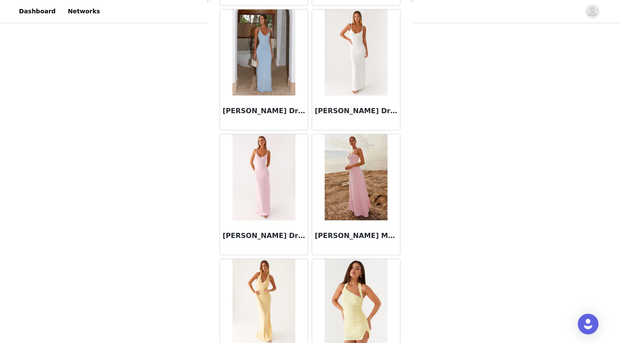
click at [262, 75] on img at bounding box center [263, 52] width 62 height 86
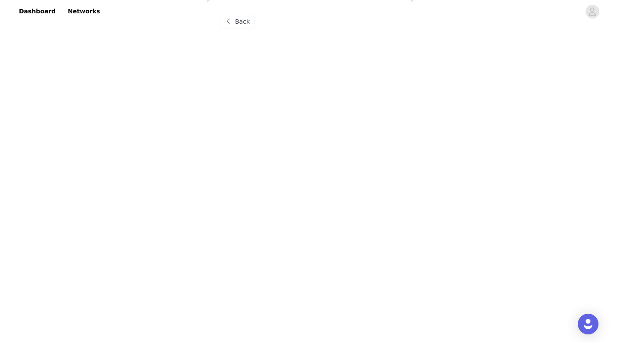
scroll to position [0, 0]
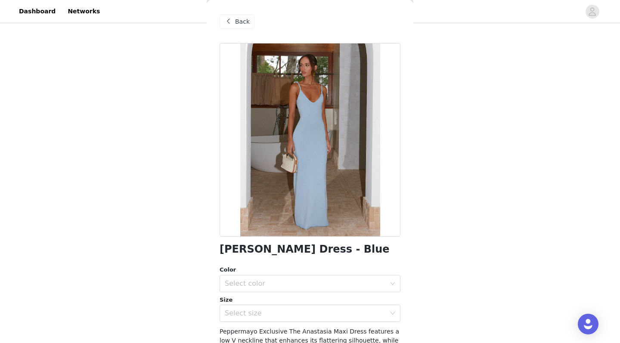
click at [313, 130] on div at bounding box center [310, 140] width 181 height 194
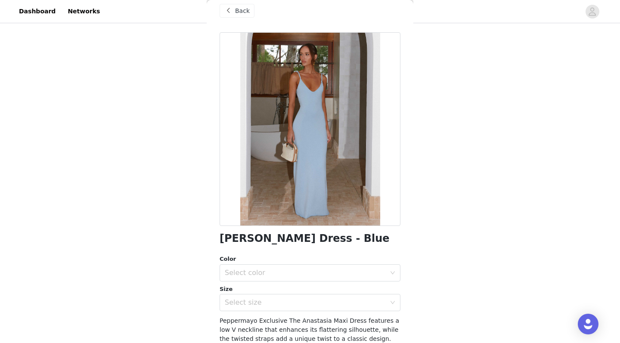
scroll to position [9, 0]
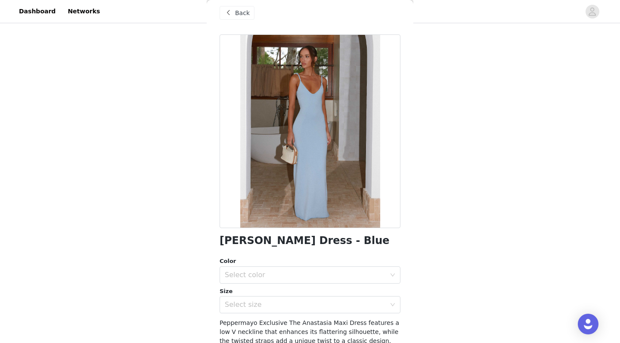
click at [244, 15] on span "Back" at bounding box center [242, 13] width 15 height 9
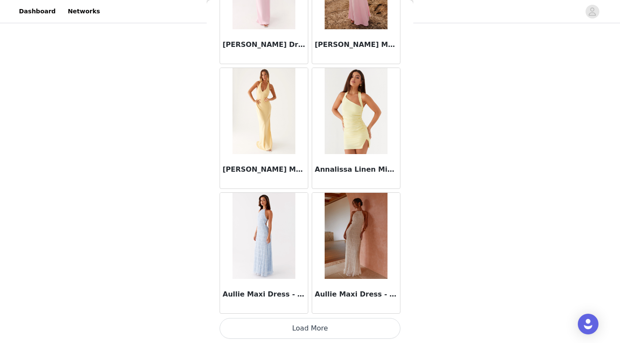
scroll to position [108, 0]
click at [325, 323] on button "Load More" at bounding box center [310, 328] width 181 height 21
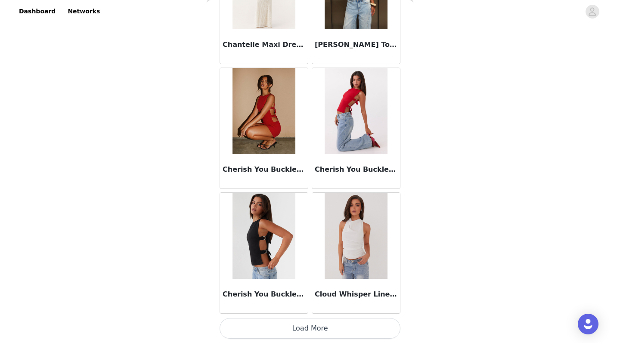
scroll to position [2222, 0]
click at [311, 328] on button "Load More" at bounding box center [310, 328] width 181 height 21
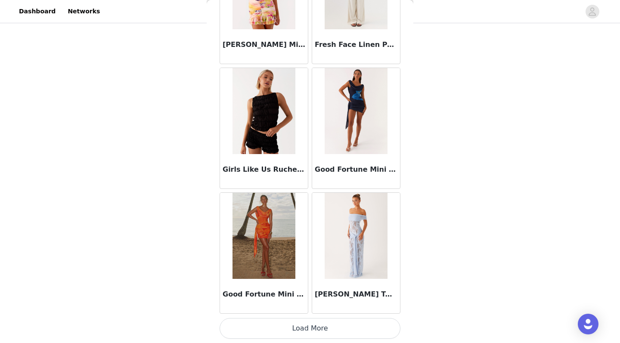
scroll to position [3470, 0]
click at [322, 331] on button "Load More" at bounding box center [310, 328] width 181 height 21
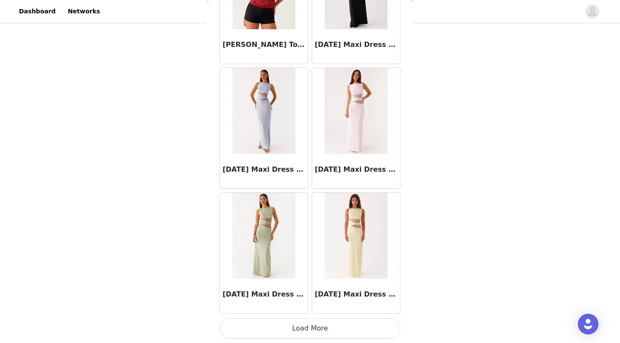
scroll to position [4719, 0]
click at [315, 328] on button "Load More" at bounding box center [310, 328] width 181 height 21
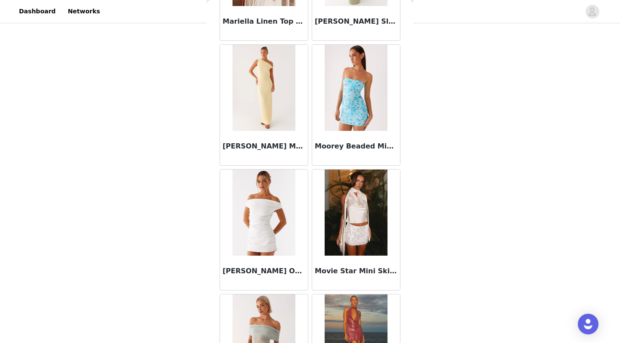
scroll to position [5753, 0]
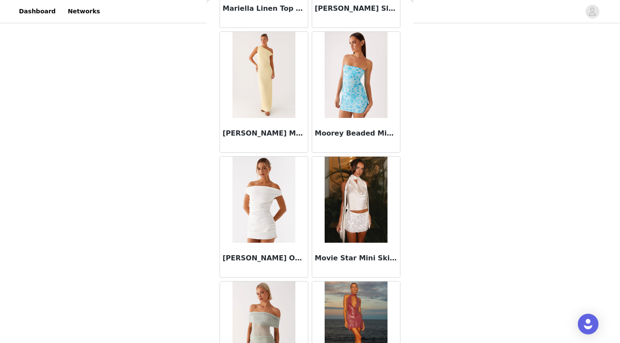
click at [359, 206] on img at bounding box center [356, 200] width 62 height 86
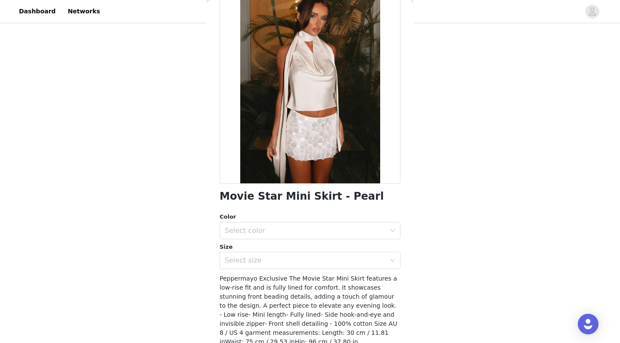
scroll to position [53, 0]
click at [329, 92] on div at bounding box center [310, 88] width 181 height 194
click at [263, 235] on div "Select color" at bounding box center [307, 231] width 165 height 16
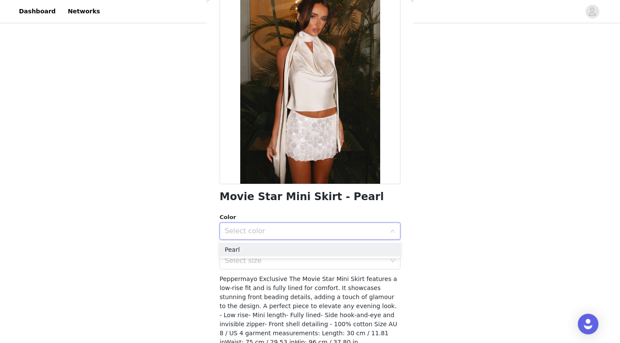
click at [261, 233] on div "Select color" at bounding box center [305, 231] width 161 height 9
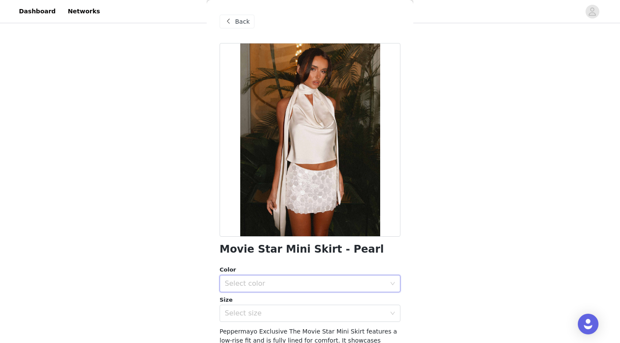
scroll to position [0, 0]
click at [244, 19] on span "Back" at bounding box center [242, 21] width 15 height 9
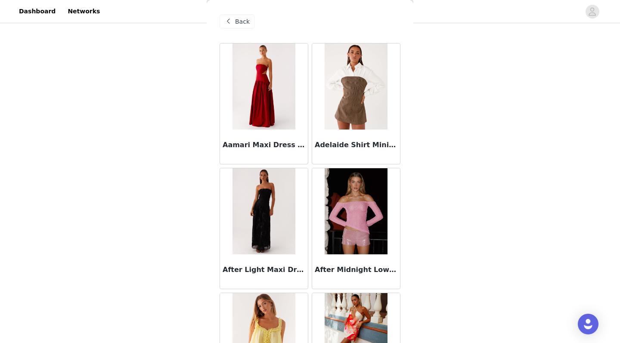
click at [244, 19] on span "Back" at bounding box center [242, 21] width 15 height 9
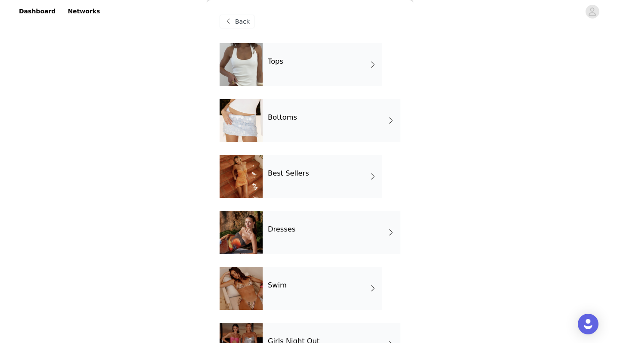
click at [291, 58] on div "Tops" at bounding box center [323, 64] width 120 height 43
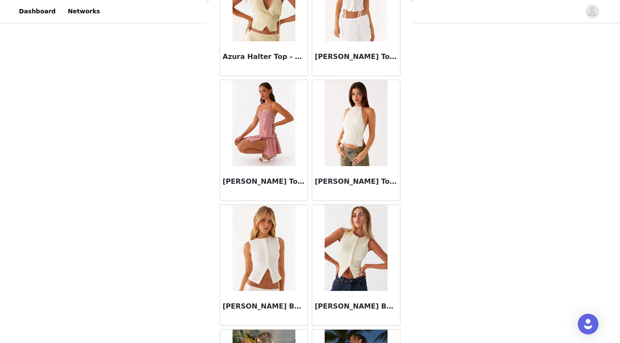
scroll to position [929, 0]
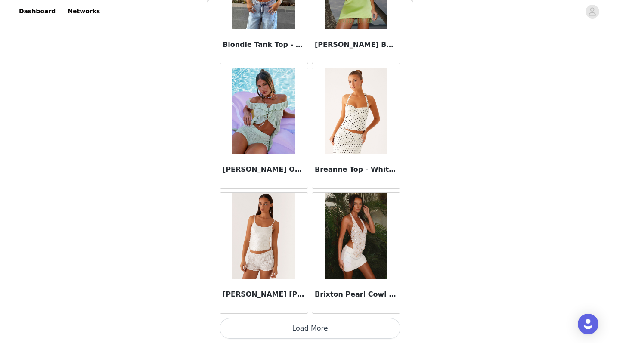
click at [297, 328] on button "Load More" at bounding box center [310, 328] width 181 height 21
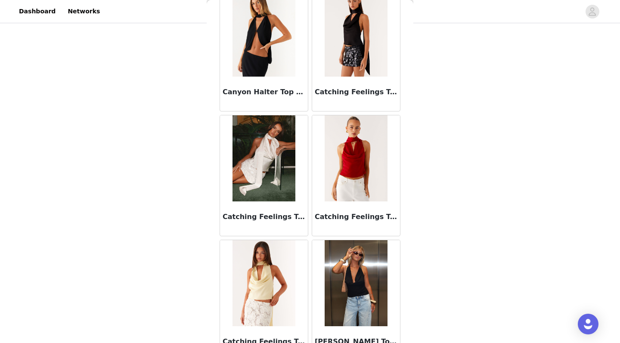
scroll to position [1427, 0]
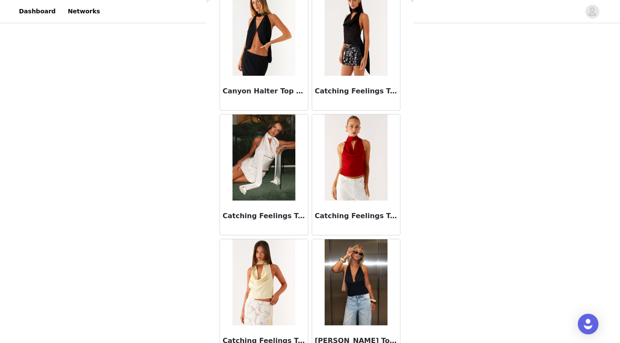
click at [263, 164] on img at bounding box center [263, 157] width 62 height 86
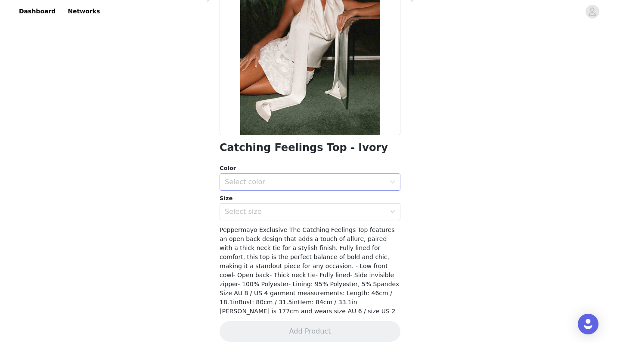
scroll to position [101, 0]
click at [282, 183] on div "Select color" at bounding box center [305, 182] width 161 height 9
click at [258, 203] on li "Ivory" at bounding box center [310, 201] width 181 height 14
click at [253, 211] on div "Select size" at bounding box center [305, 212] width 161 height 9
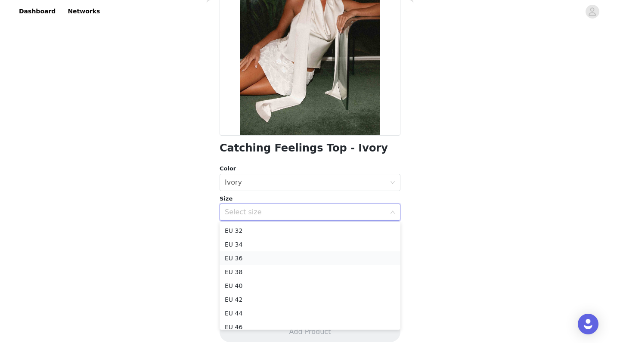
click at [244, 260] on li "EU 36" at bounding box center [310, 258] width 181 height 14
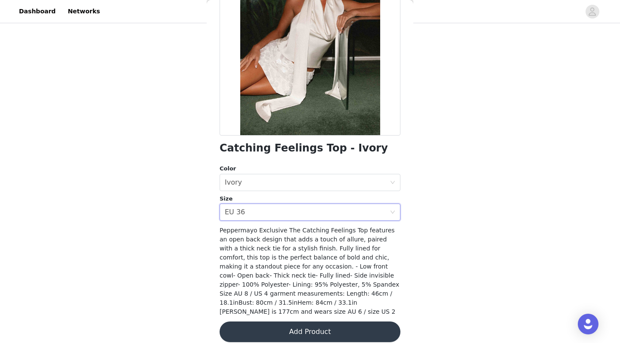
click at [279, 326] on button "Add Product" at bounding box center [310, 332] width 181 height 21
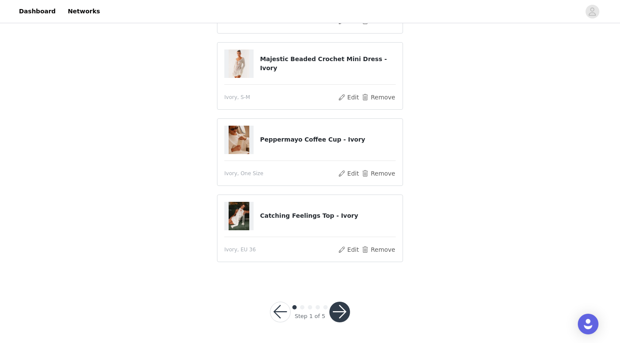
scroll to position [129, 0]
click at [342, 309] on button "button" at bounding box center [339, 312] width 21 height 21
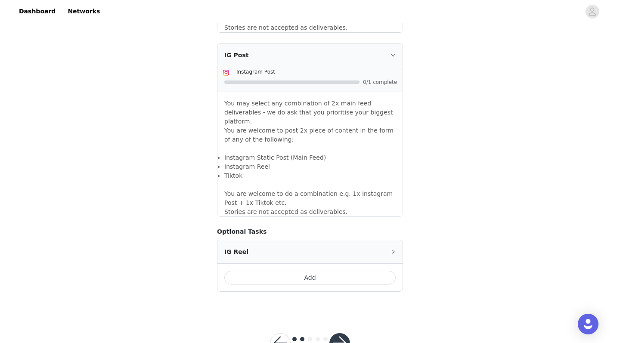
scroll to position [726, 0]
click at [340, 334] on button "button" at bounding box center [339, 344] width 21 height 21
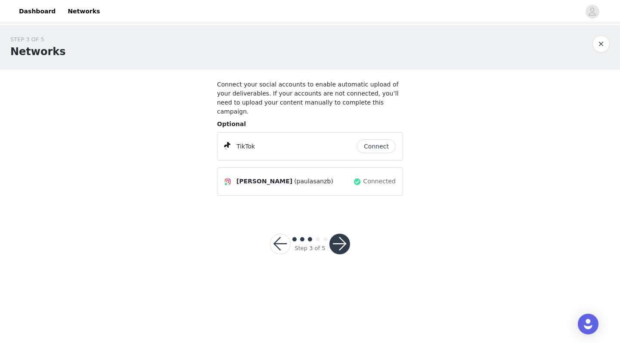
click at [341, 238] on button "button" at bounding box center [339, 244] width 21 height 21
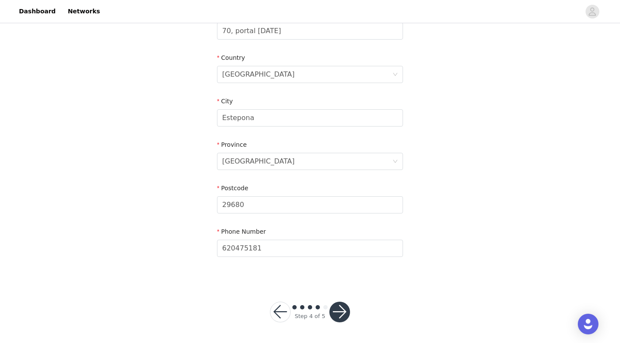
scroll to position [262, 0]
click at [339, 309] on button "button" at bounding box center [339, 312] width 21 height 21
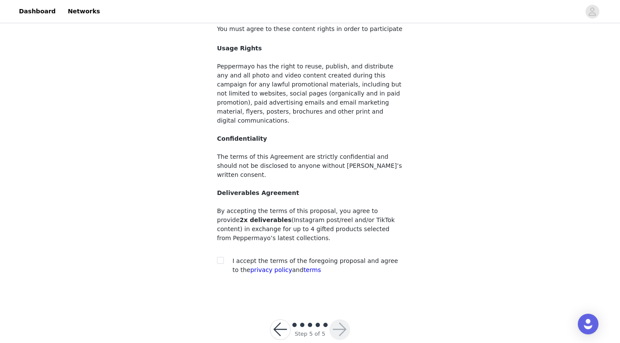
scroll to position [55, 0]
click at [223, 258] on span at bounding box center [220, 261] width 7 height 7
click at [223, 258] on input "checkbox" at bounding box center [220, 261] width 6 height 6
checkbox input "true"
click at [341, 320] on button "button" at bounding box center [339, 330] width 21 height 21
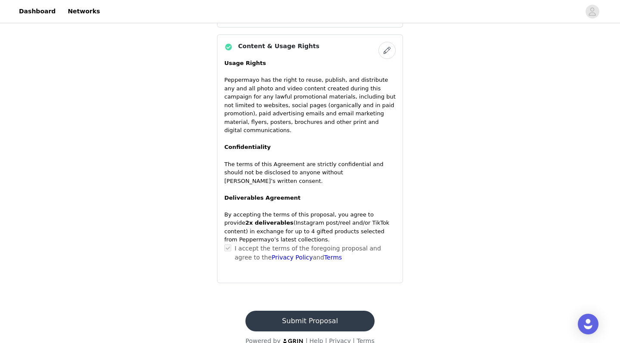
scroll to position [627, 0]
click at [323, 311] on button "Submit Proposal" at bounding box center [309, 321] width 129 height 21
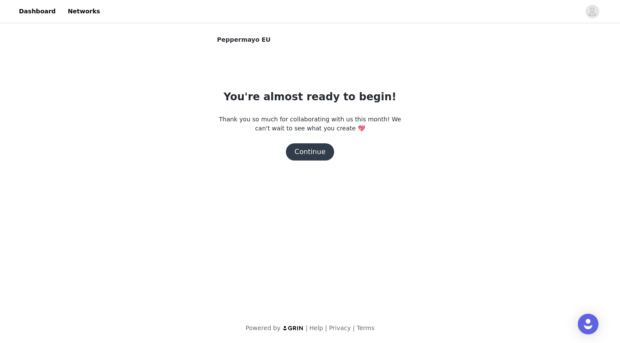
click at [314, 155] on button "Continue" at bounding box center [310, 151] width 48 height 17
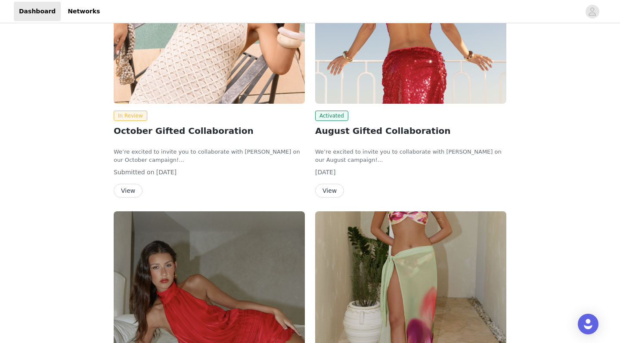
scroll to position [87, 0]
